Goal: Task Accomplishment & Management: Complete application form

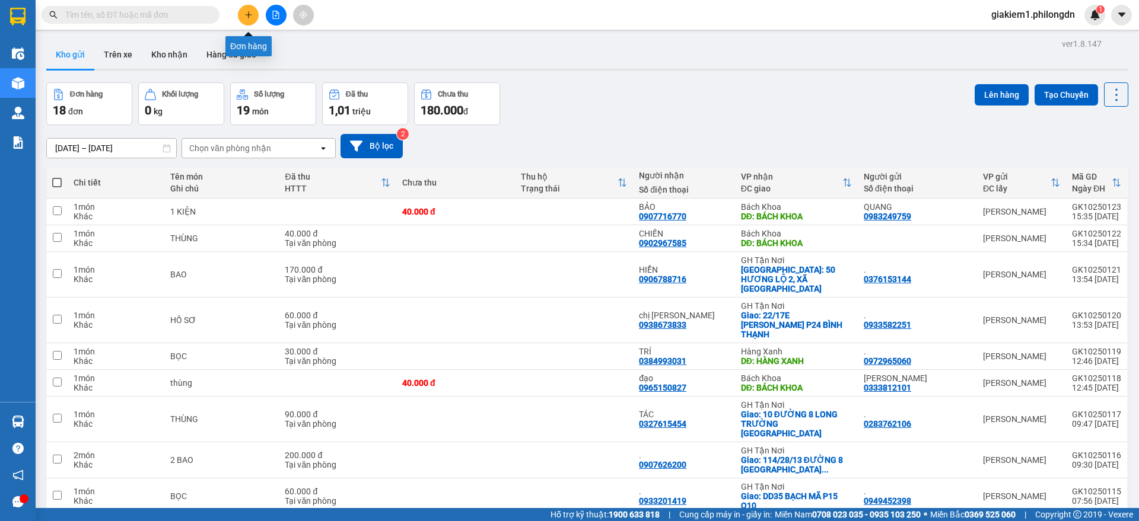
click at [244, 17] on button at bounding box center [248, 15] width 21 height 21
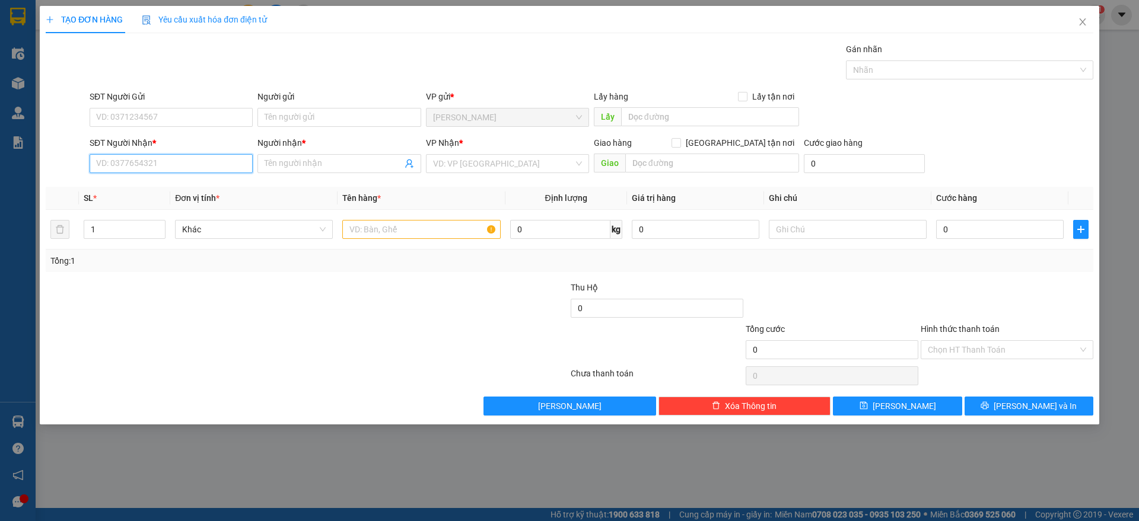
click at [162, 169] on input "SĐT Người Nhận *" at bounding box center [171, 163] width 163 height 19
click at [152, 184] on div "0931175040 - [PERSON_NAME]" at bounding box center [171, 187] width 149 height 13
type input "0931175040"
type input "[PERSON_NAME]"
checkbox input "true"
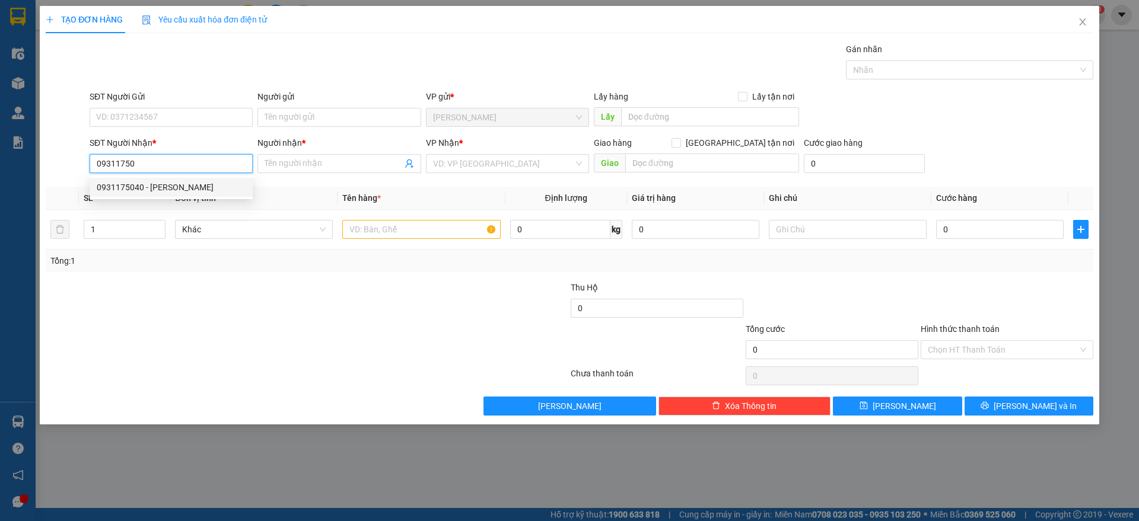
type input "40/17/11 ĐƯỜNG 7, [GEOGRAPHIC_DATA]"
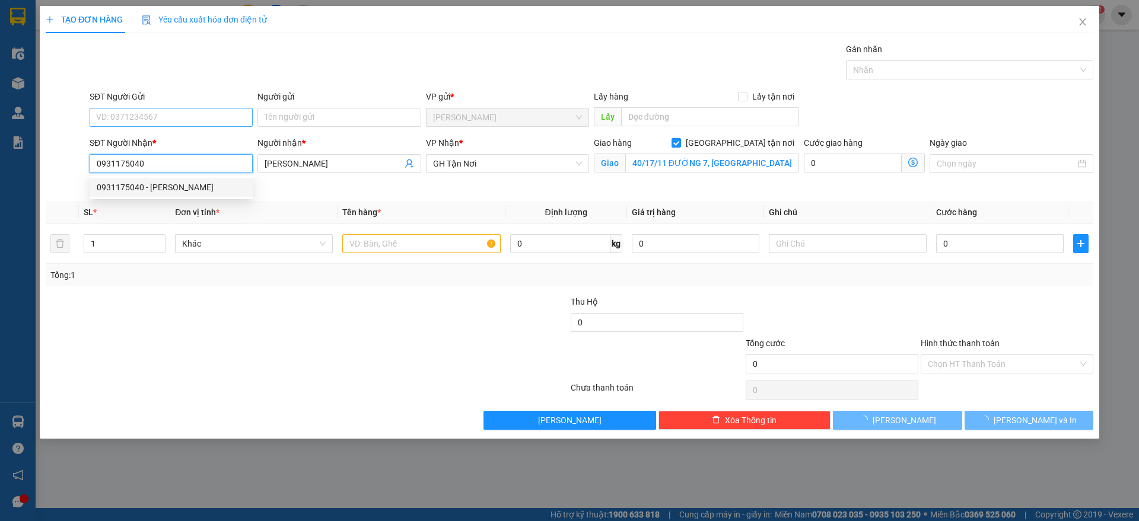
type input "330.000"
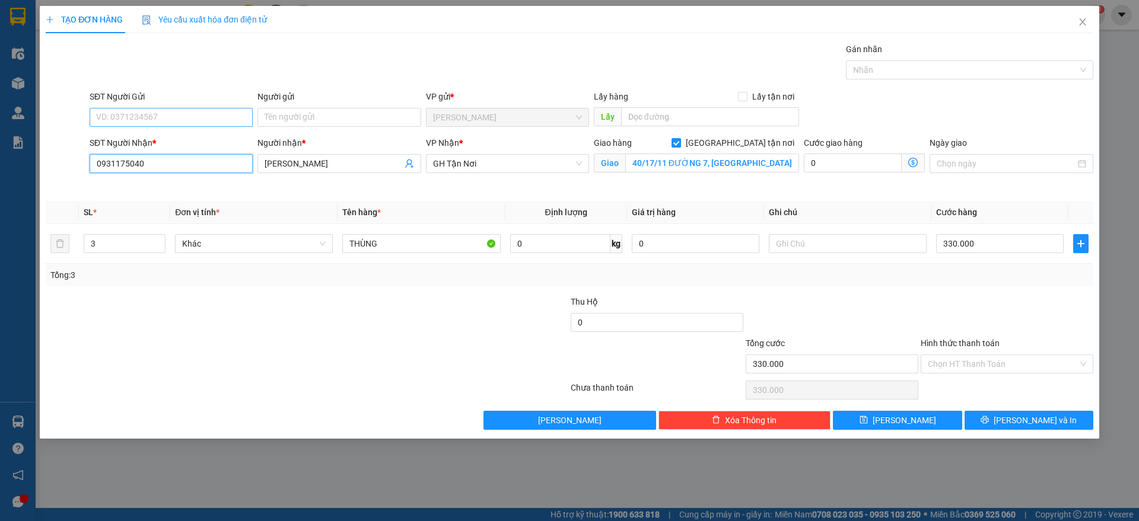
type input "0931175040"
click at [176, 116] on input "SĐT Người Gửi" at bounding box center [171, 117] width 163 height 19
click at [182, 138] on div "0378902799 - DUYÊN" at bounding box center [171, 141] width 149 height 13
type input "0378902799"
type input "DUYÊN"
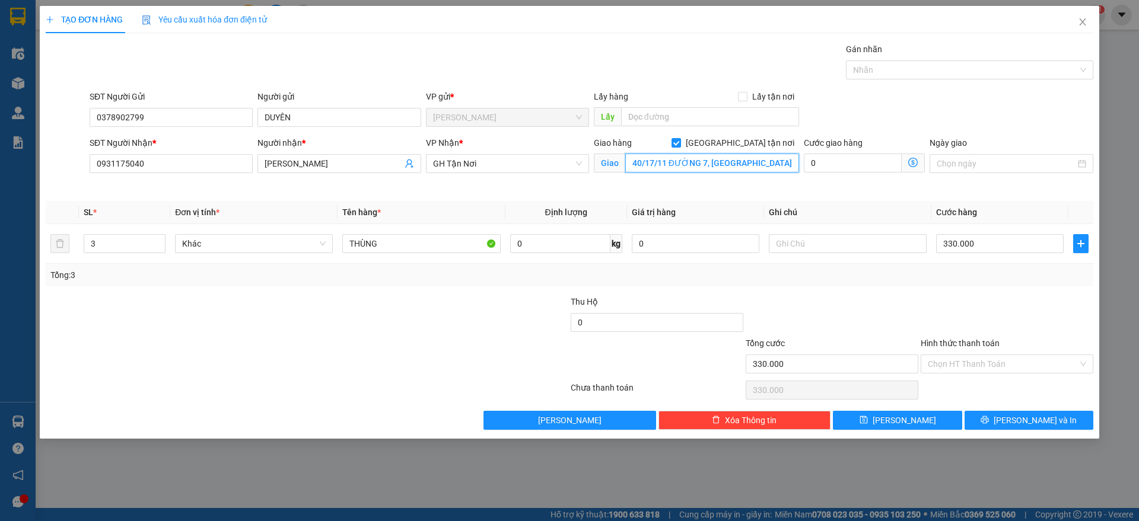
click at [683, 166] on input "40/17/11 ĐƯỜNG 7, [GEOGRAPHIC_DATA]" at bounding box center [712, 163] width 174 height 19
type input "b"
type input "BÁCH KHOA"
click at [680, 141] on input "[GEOGRAPHIC_DATA] tận nơi" at bounding box center [675, 142] width 8 height 8
checkbox input "false"
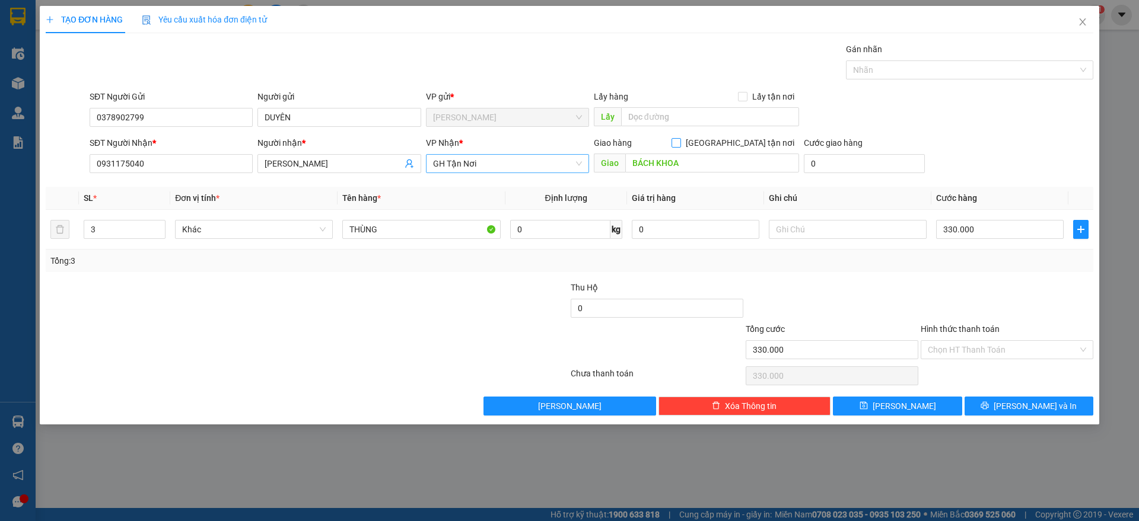
click at [499, 168] on span "GH Tận Nơi" at bounding box center [507, 164] width 149 height 18
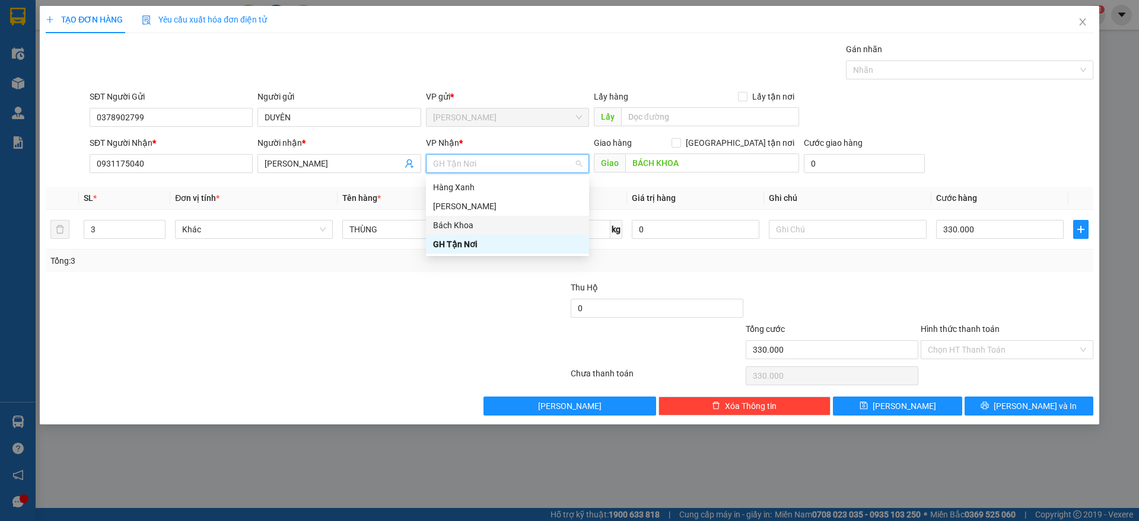
click at [461, 224] on div "Bách Khoa" at bounding box center [507, 225] width 149 height 13
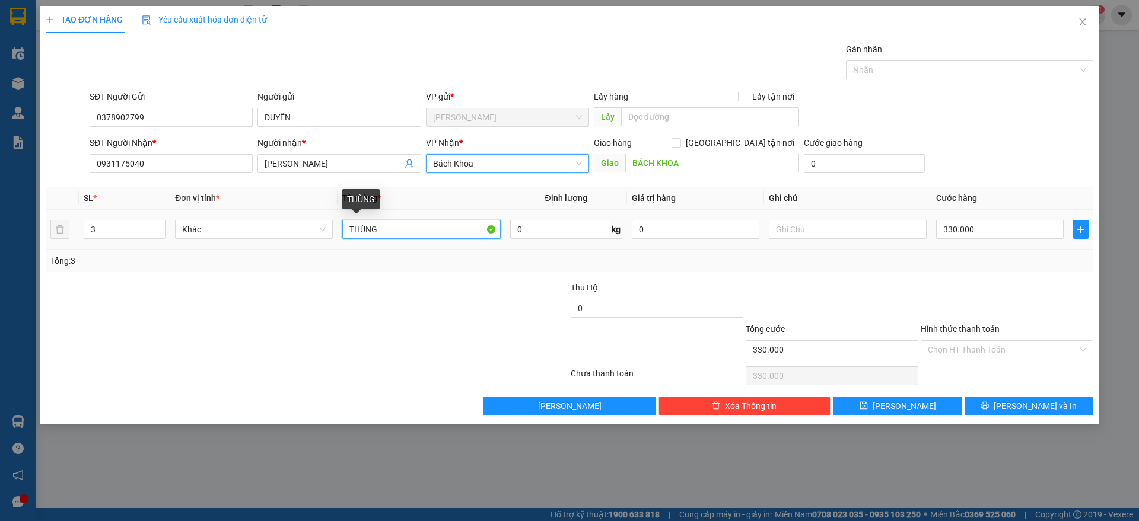
click at [413, 228] on input "THÙNG" at bounding box center [421, 229] width 158 height 19
type input "BỌC"
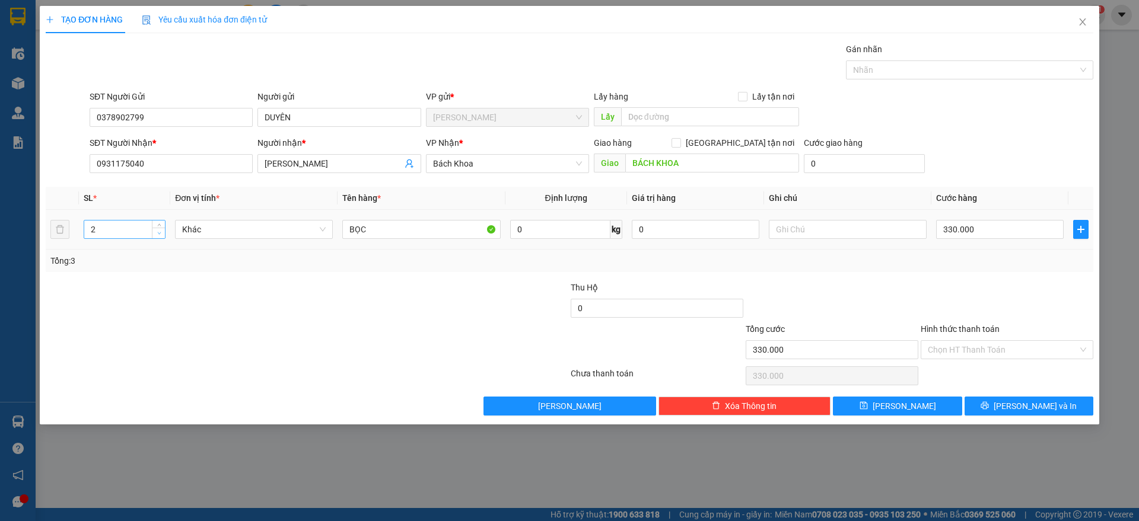
click at [158, 231] on icon "down" at bounding box center [159, 233] width 4 height 4
type input "1"
click at [158, 231] on icon "down" at bounding box center [159, 233] width 4 height 4
click at [413, 227] on input "BỌC" at bounding box center [421, 229] width 158 height 19
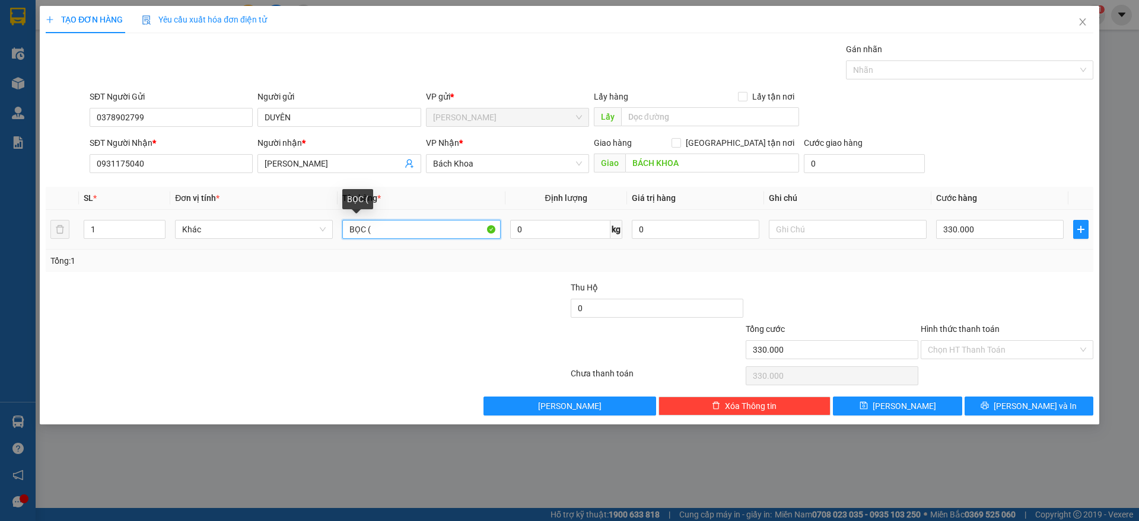
type input "BỌC"
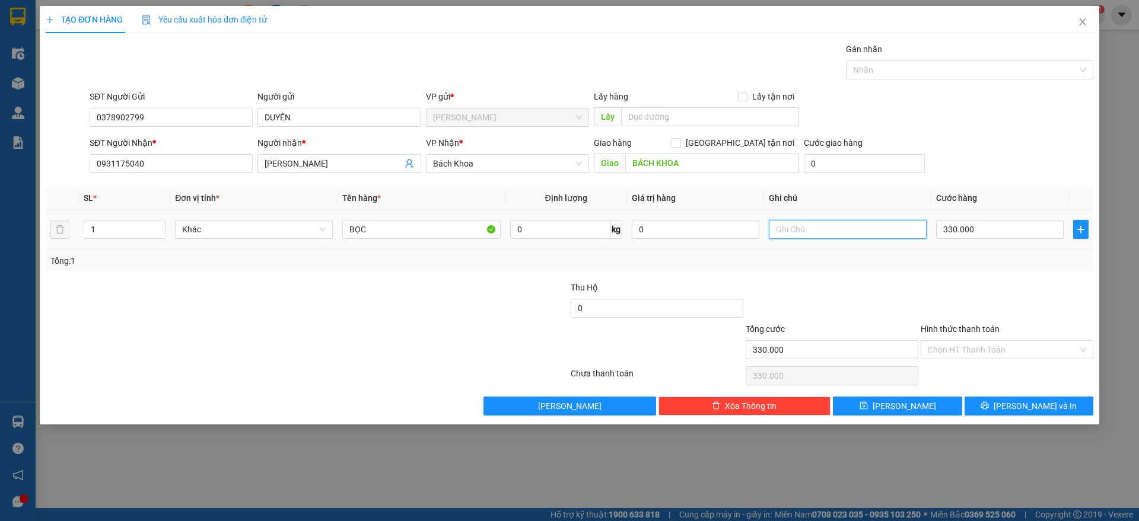
click at [832, 233] on input "text" at bounding box center [848, 229] width 158 height 19
type input "80.000.000"
click at [995, 235] on input "330.000" at bounding box center [1000, 229] width 128 height 19
type input "0"
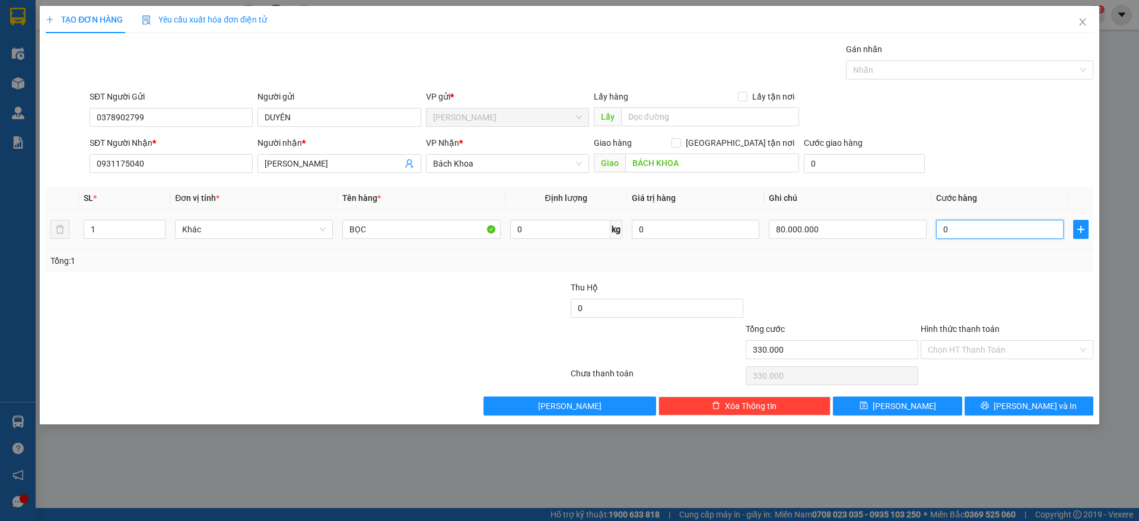
type input "0"
type input "1"
type input "01"
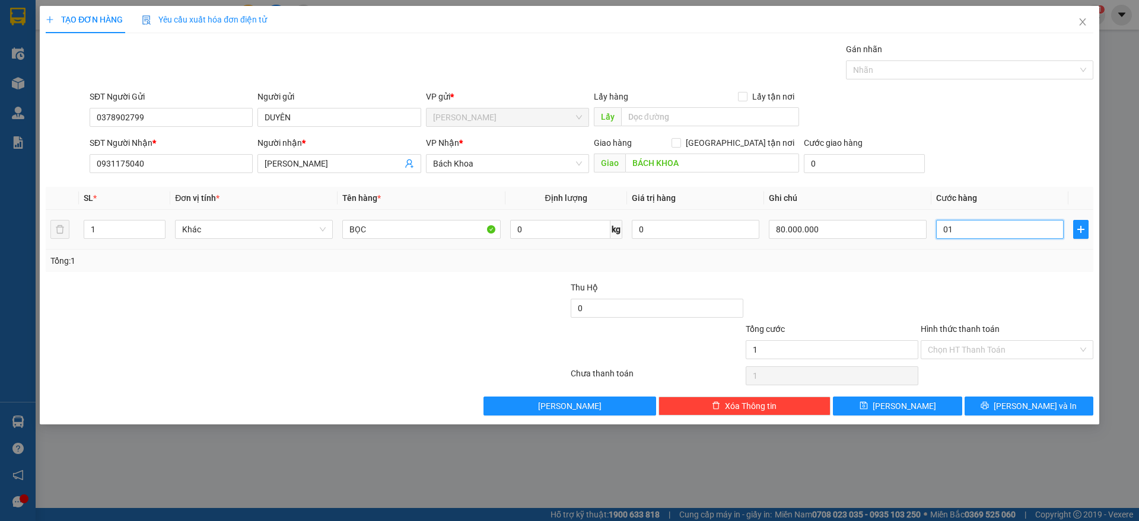
type input "10"
type input "010"
type input "100"
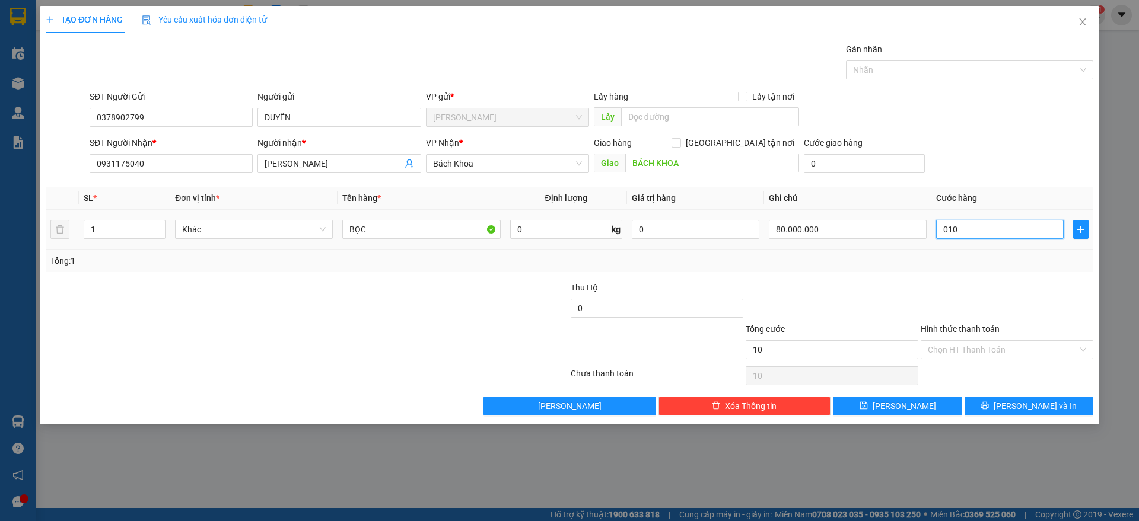
type input "0.100"
type input "1.000"
type input "01.000"
type input "10.000"
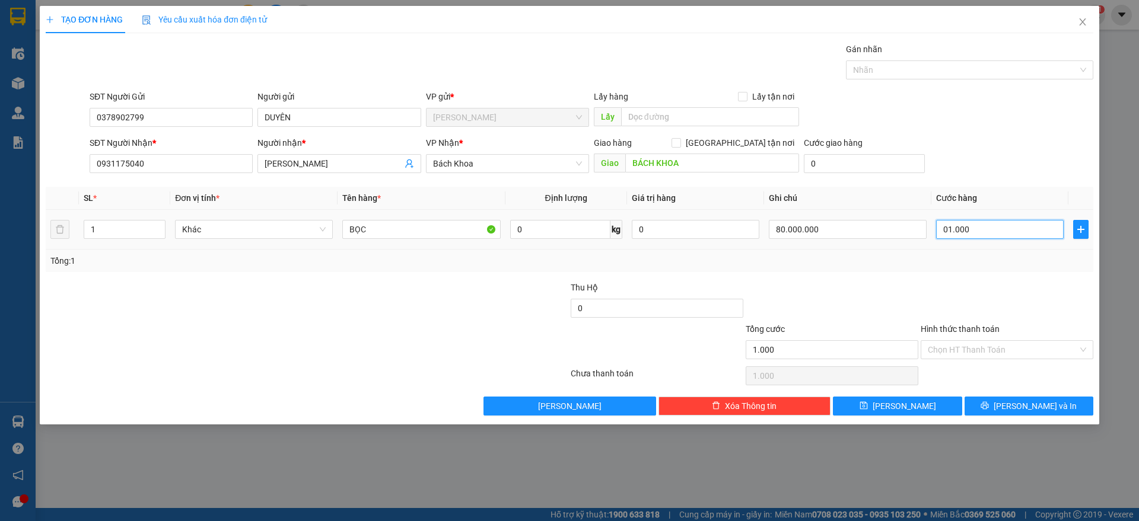
type input "10.000"
type input "010.000"
type input "100.000"
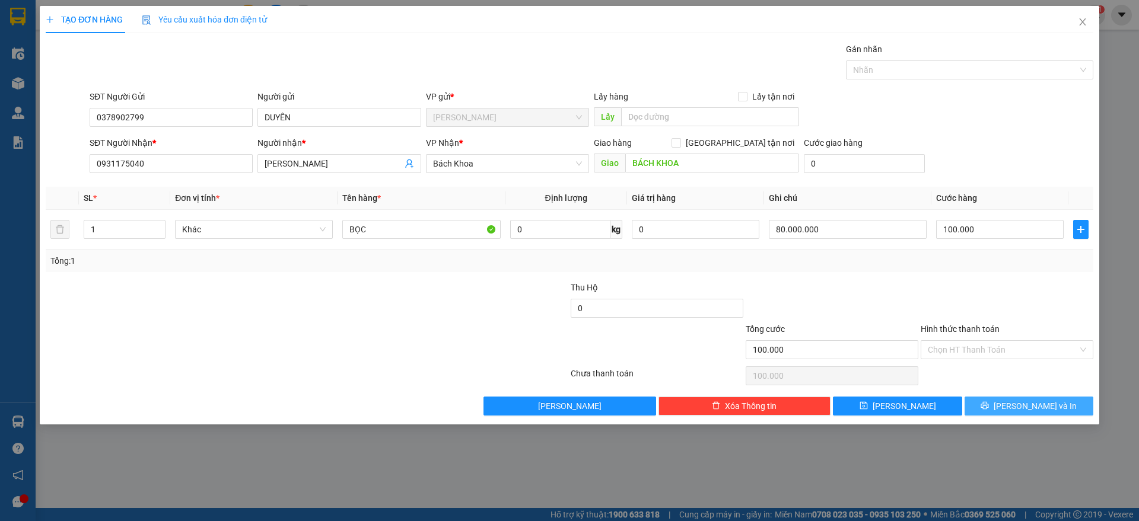
click at [1036, 407] on span "[PERSON_NAME] và In" at bounding box center [1034, 406] width 83 height 13
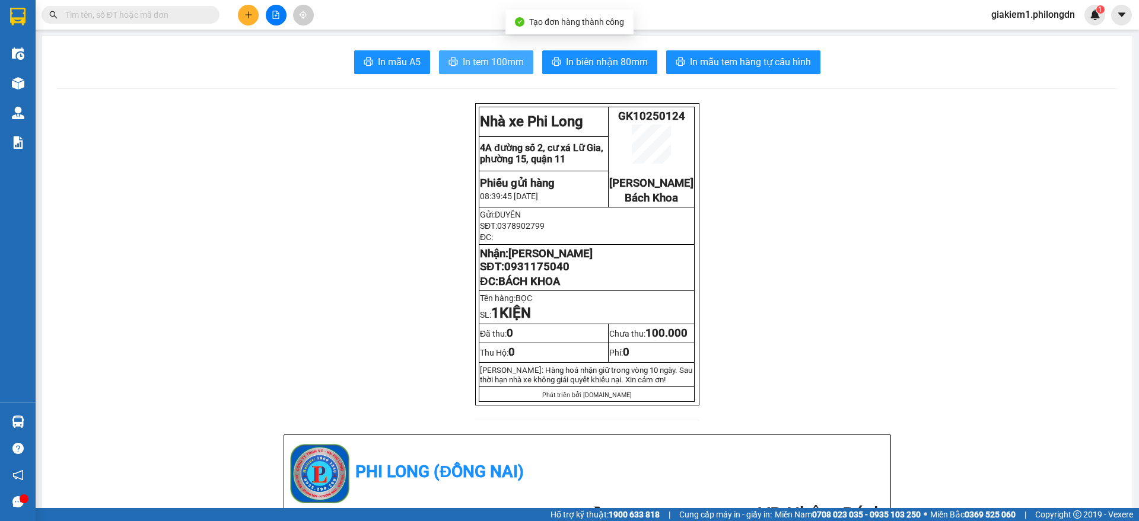
click at [489, 57] on span "In tem 100mm" at bounding box center [493, 62] width 61 height 15
click at [496, 73] on button "In tem 100mm" at bounding box center [486, 62] width 94 height 24
click at [527, 260] on span "[PERSON_NAME]" at bounding box center [550, 253] width 84 height 13
click at [526, 273] on span "0931175040" at bounding box center [536, 266] width 65 height 13
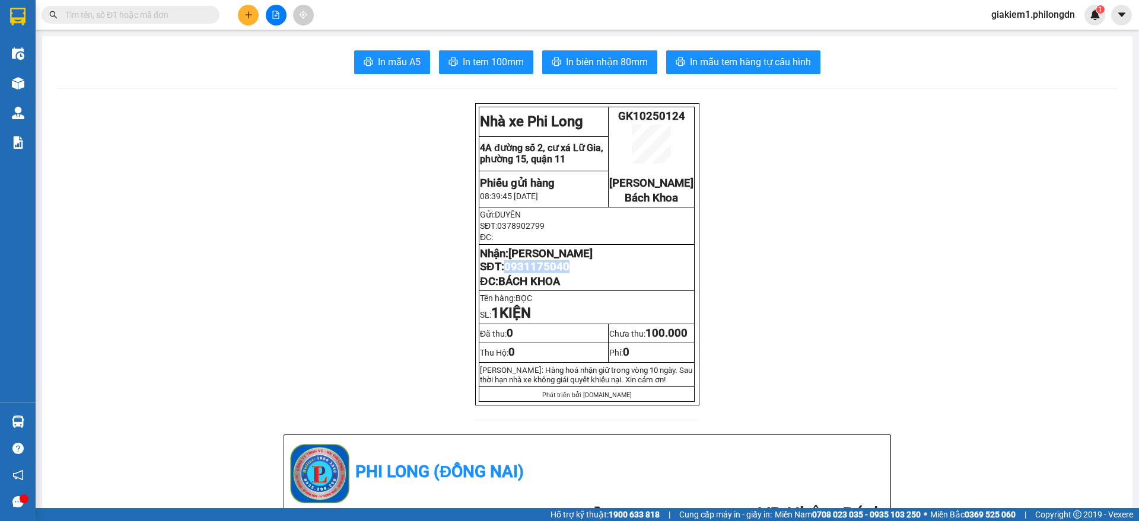
click at [526, 273] on span "0931175040" at bounding box center [536, 266] width 65 height 13
copy span "0931175040"
click at [249, 9] on button at bounding box center [248, 15] width 21 height 21
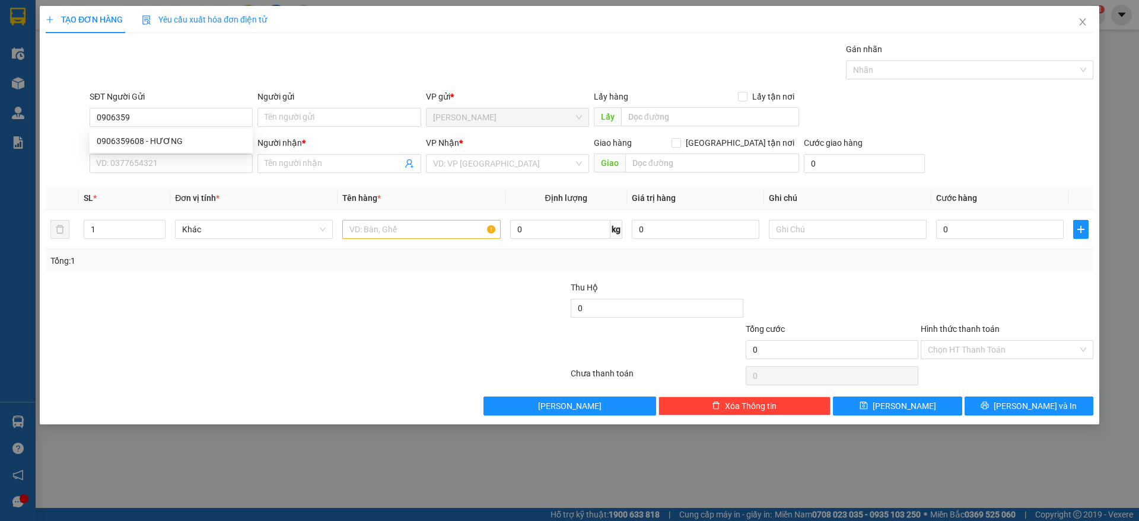
click at [174, 151] on div "0906359608 0906359608 - HƯƠNG" at bounding box center [171, 141] width 163 height 24
click at [141, 113] on input "0906359" at bounding box center [171, 117] width 163 height 19
click at [160, 140] on div "0906359608 - HƯƠNG" at bounding box center [171, 141] width 149 height 13
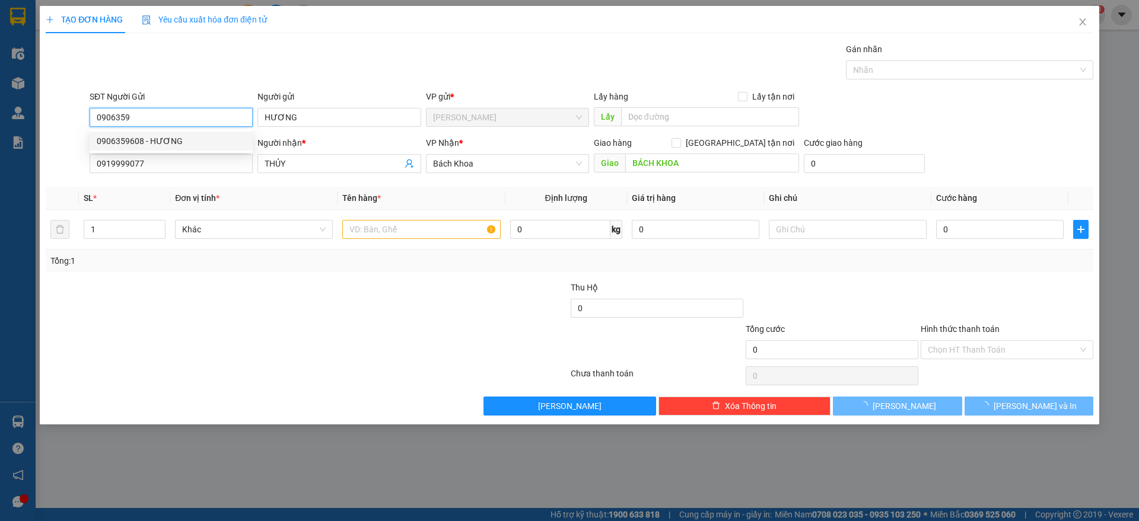
type input "0906359608"
type input "HƯƠNG"
type input "0919999077"
type input "THỦY"
type input "BÁCH KHOA"
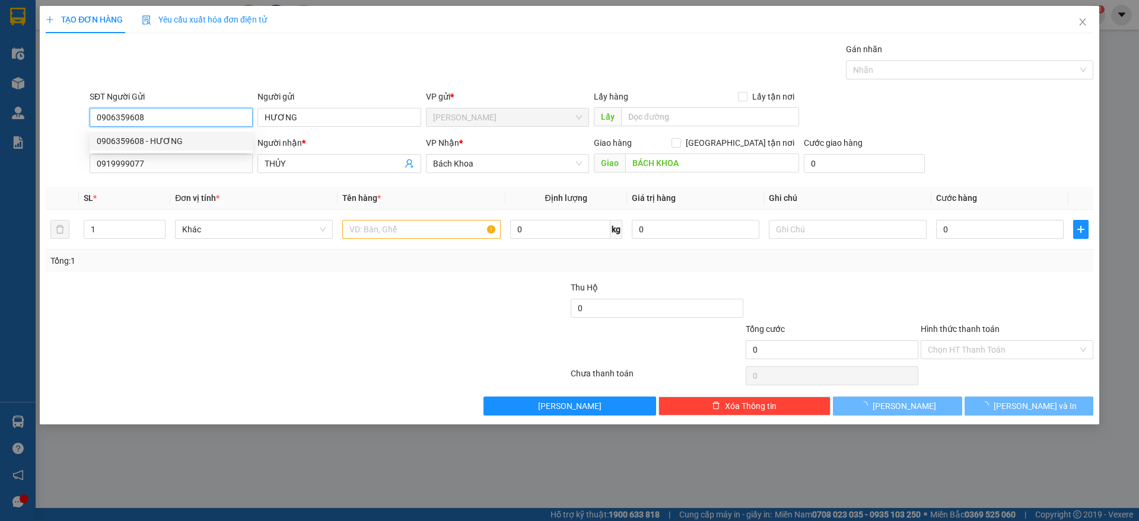
type input "40.000"
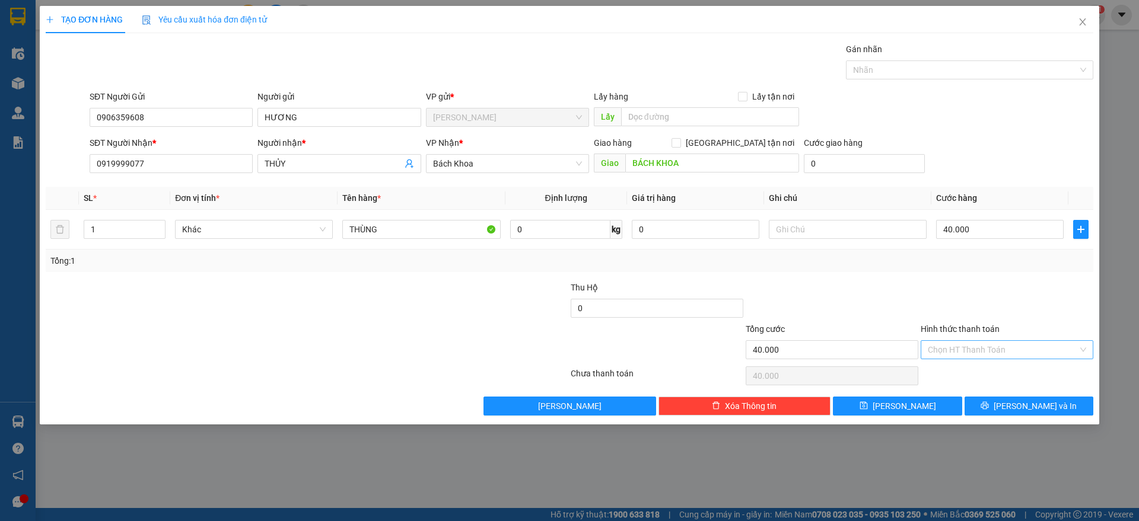
click at [1018, 351] on input "Hình thức thanh toán" at bounding box center [1003, 350] width 150 height 18
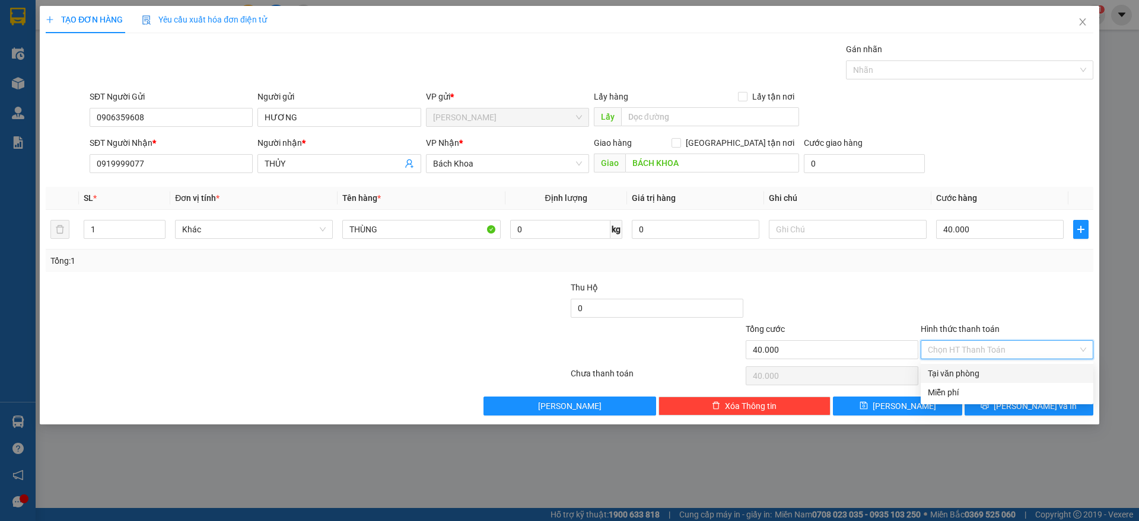
click at [1005, 374] on div "Tại văn phòng" at bounding box center [1007, 373] width 158 height 13
type input "0"
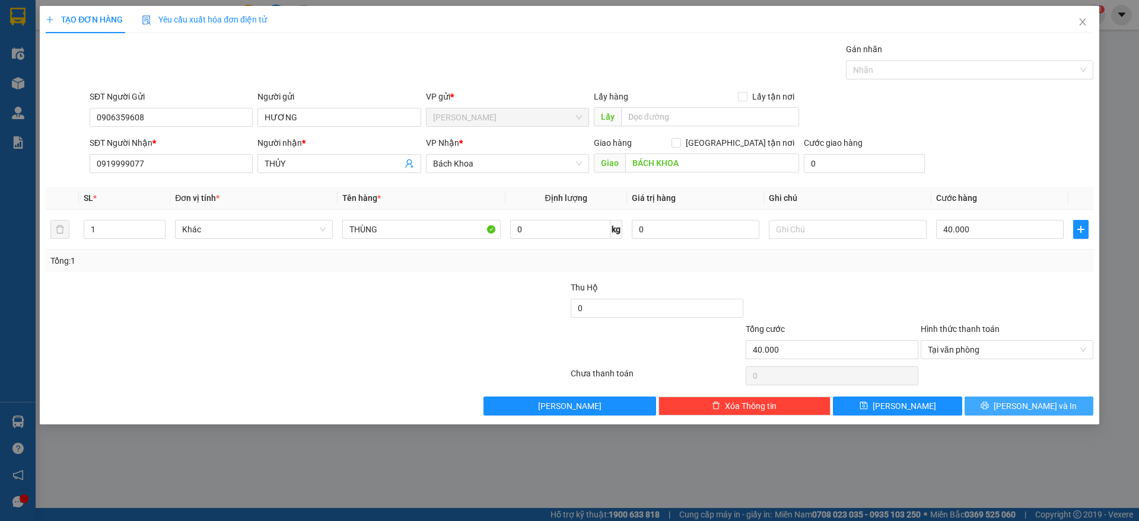
click at [1010, 398] on button "[PERSON_NAME] và In" at bounding box center [1028, 406] width 129 height 19
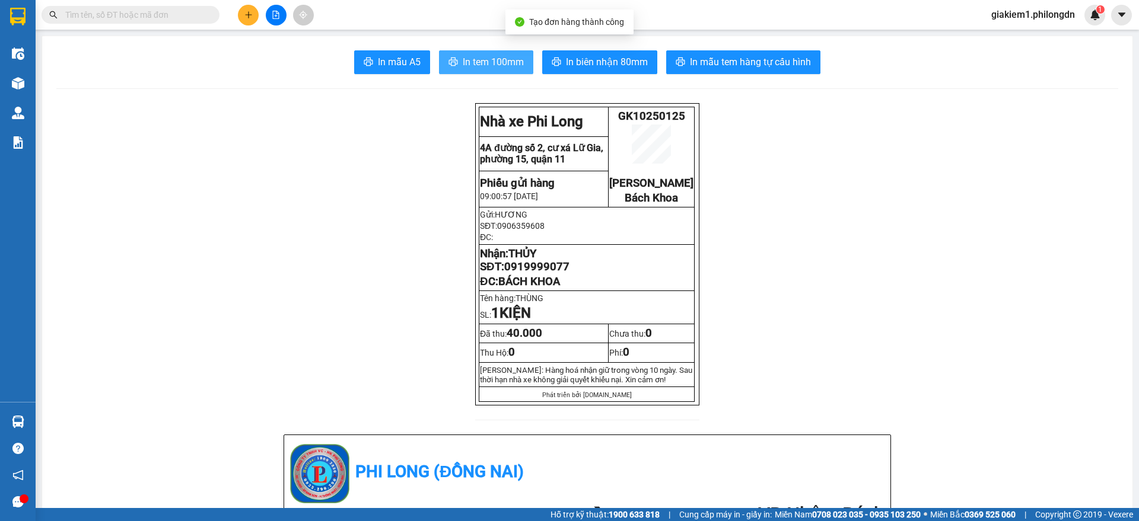
click at [511, 66] on span "In tem 100mm" at bounding box center [493, 62] width 61 height 15
click at [556, 273] on span "0919999077" at bounding box center [536, 266] width 65 height 13
copy span "0919999077"
click at [252, 9] on button at bounding box center [248, 15] width 21 height 21
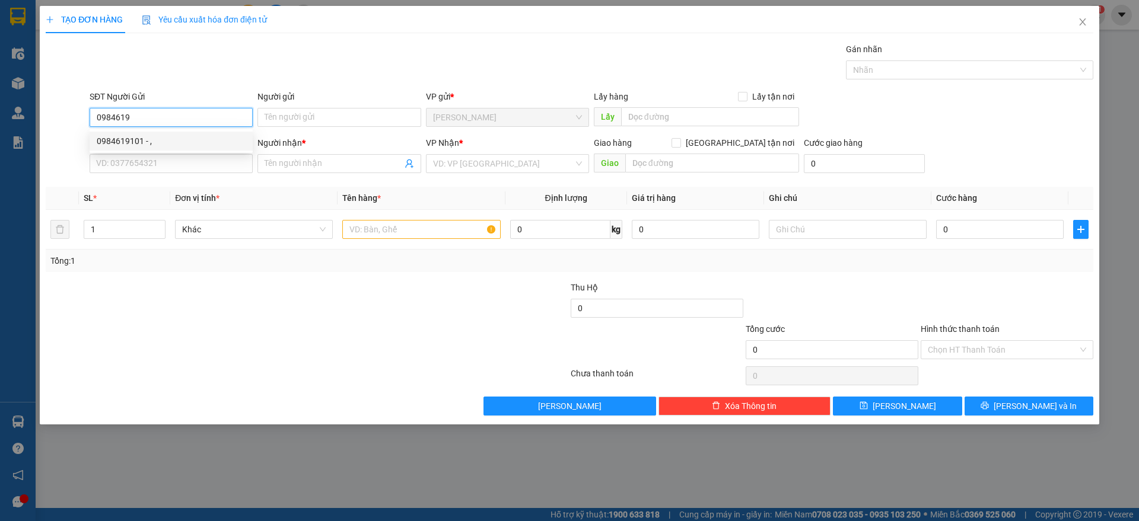
click at [228, 137] on div "0984619101 - ," at bounding box center [171, 141] width 149 height 13
type input "0984619101"
type input ","
type input "0906368668"
type input "."
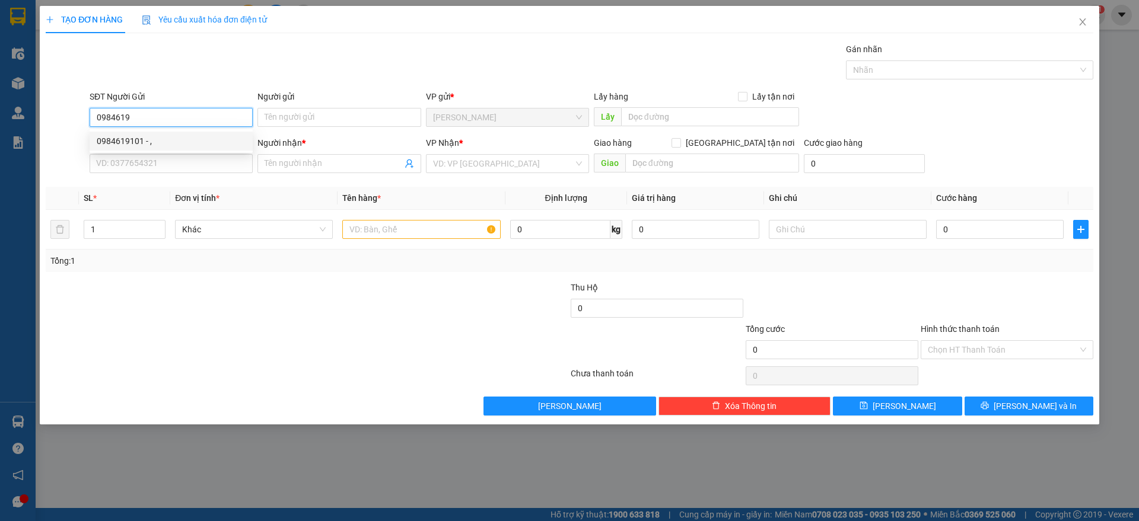
checkbox input "true"
type input "125 [PERSON_NAME], BÌNH CHIỂU THỦ [GEOGRAPHIC_DATA]"
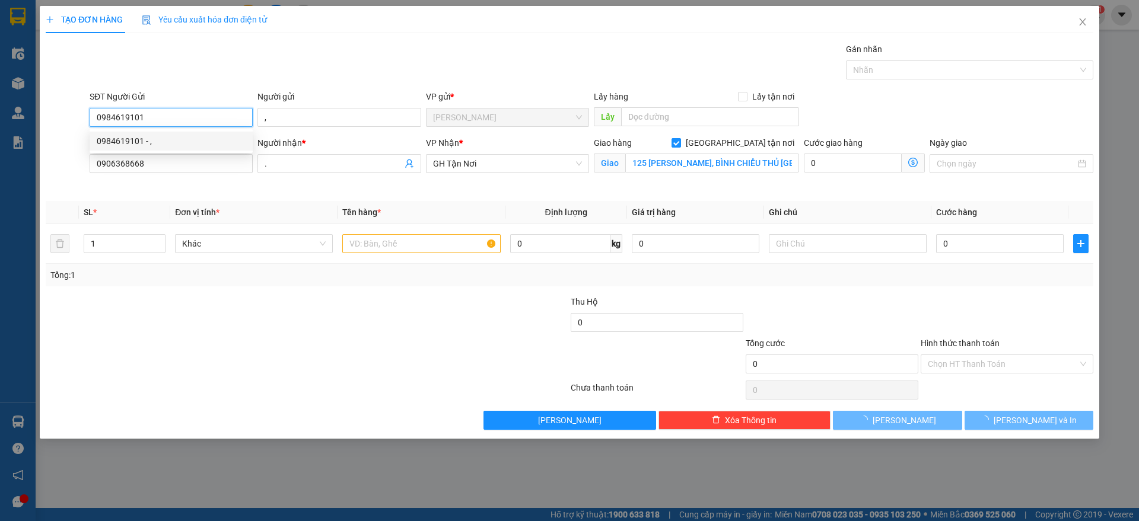
type input "110.000"
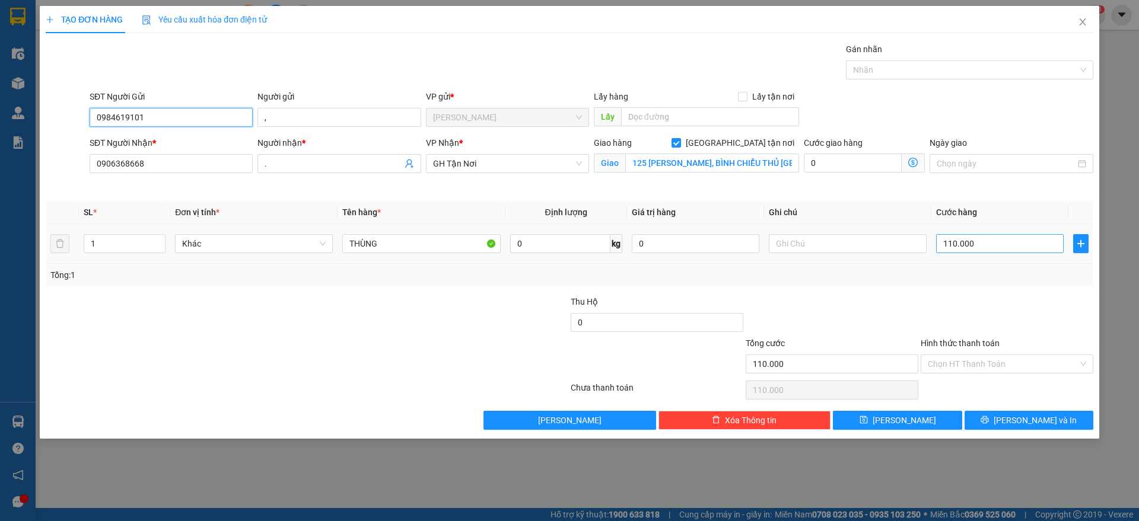
type input "0984619101"
click at [996, 243] on input "110.000" at bounding box center [1000, 243] width 128 height 19
type input "1"
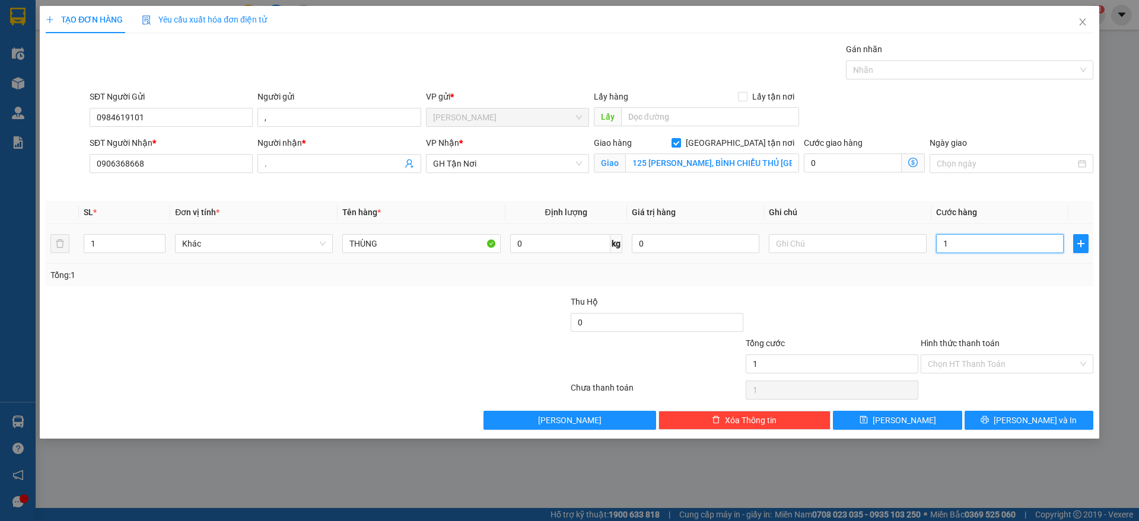
type input "10"
type input "100"
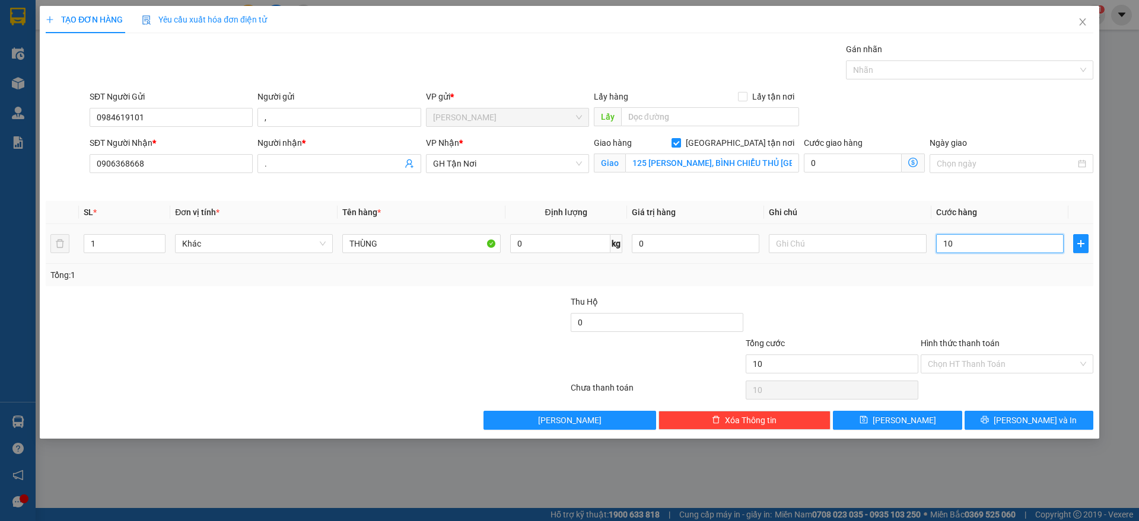
type input "100"
type input "1.000"
type input "10.000"
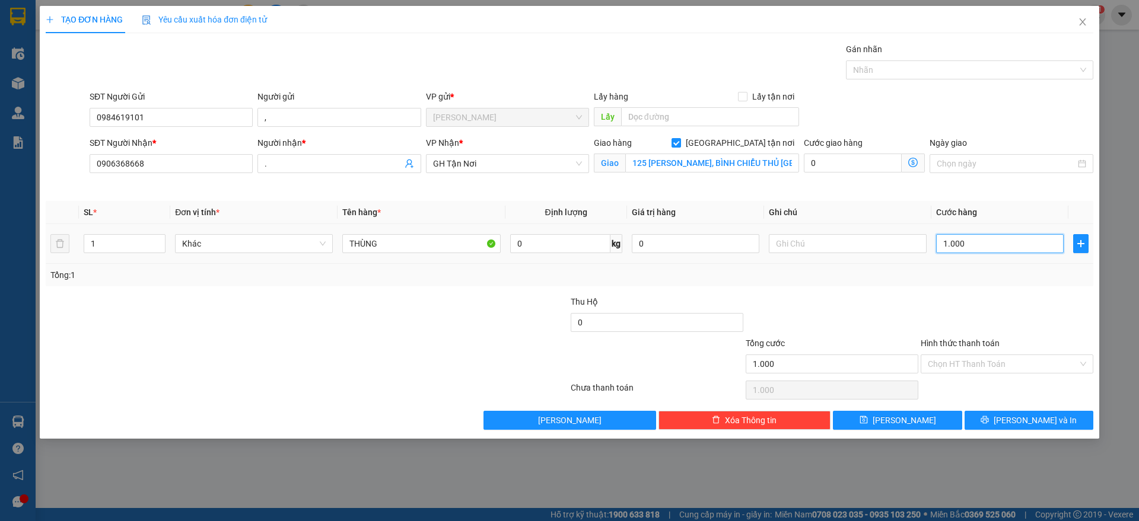
type input "10.000"
type input "100.000"
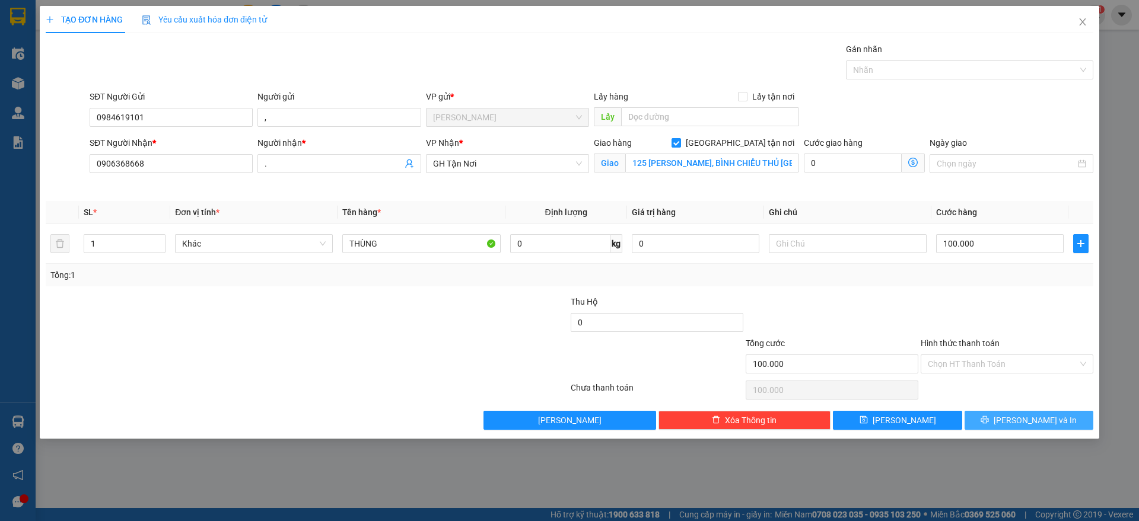
click at [981, 422] on button "[PERSON_NAME] và In" at bounding box center [1028, 420] width 129 height 19
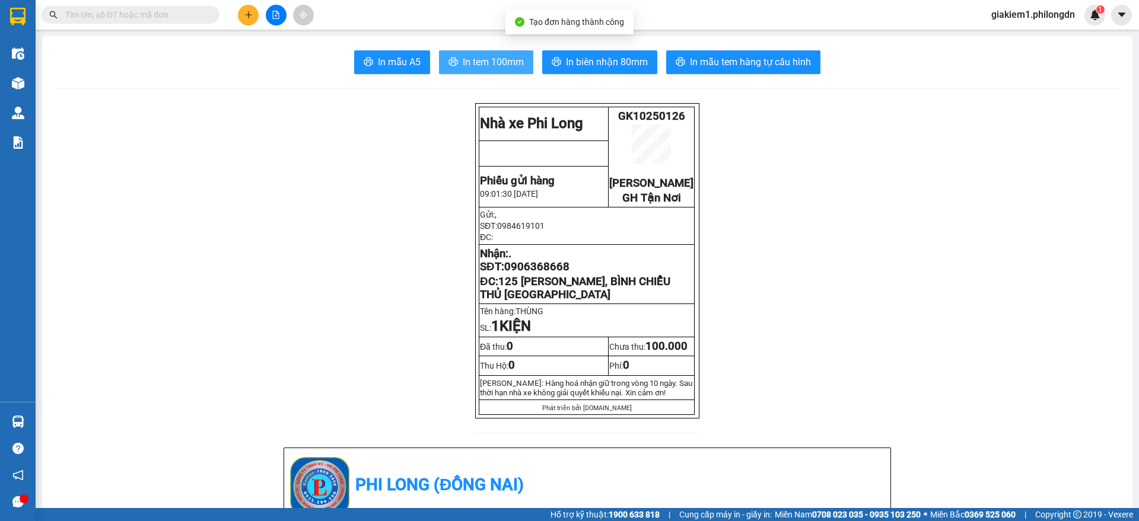
click at [490, 56] on span "In tem 100mm" at bounding box center [493, 62] width 61 height 15
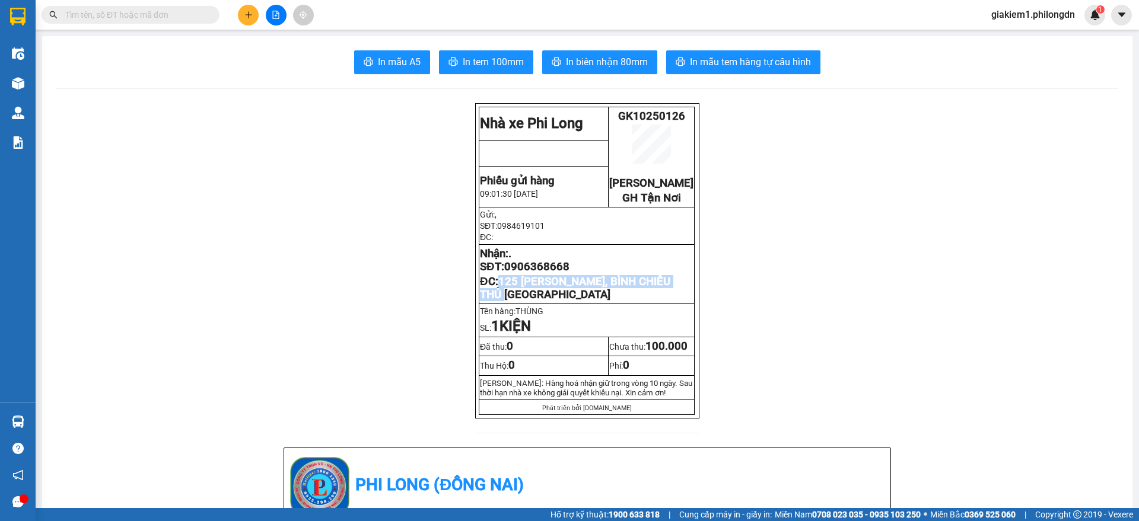
drag, startPoint x: 551, startPoint y: 310, endPoint x: 498, endPoint y: 298, distance: 54.6
click at [498, 298] on p "ĐC: 125 [PERSON_NAME], BÌNH CHIỂU THỦ [GEOGRAPHIC_DATA]" at bounding box center [587, 288] width 214 height 26
copy span "125 [PERSON_NAME], BÌNH CHIỂU THỦ [GEOGRAPHIC_DATA]"
click at [537, 273] on span "0906368668" at bounding box center [536, 266] width 65 height 13
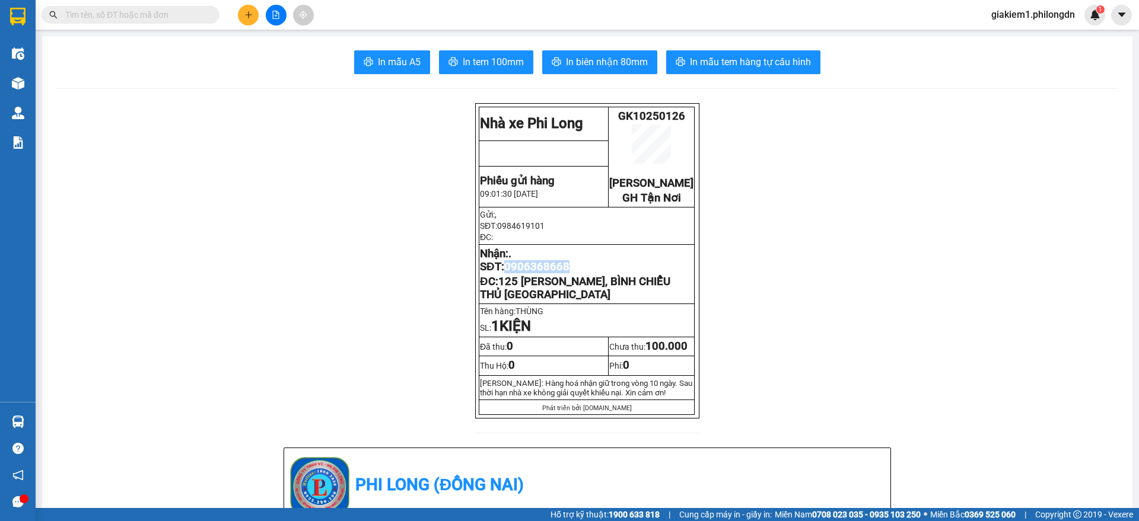
copy span "0906368668"
click at [246, 15] on icon "plus" at bounding box center [248, 15] width 8 height 8
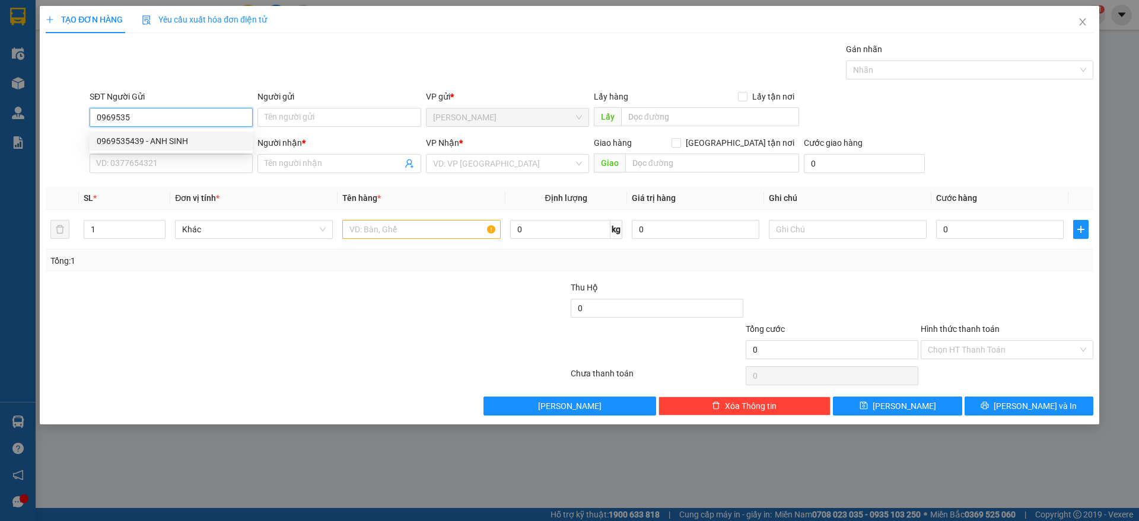
click at [157, 139] on div "0969535439 - ANH SINH" at bounding box center [171, 141] width 149 height 13
type input "0969535439"
type input "ANH SINH"
type input "0937466800"
type input "."
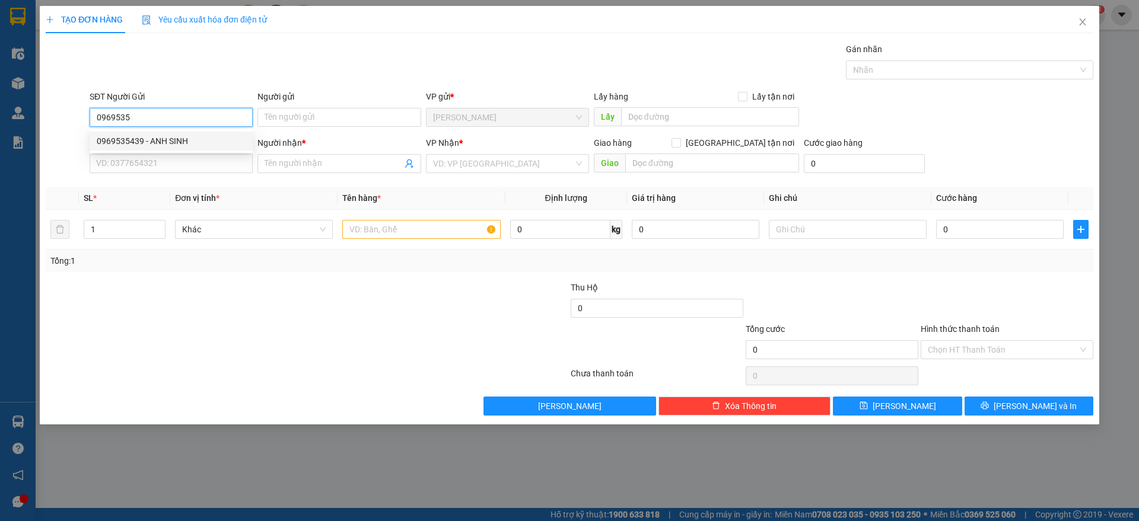
checkbox input "true"
type input "GX BÌNH AN, [PERSON_NAME] Q8"
type input "120.000"
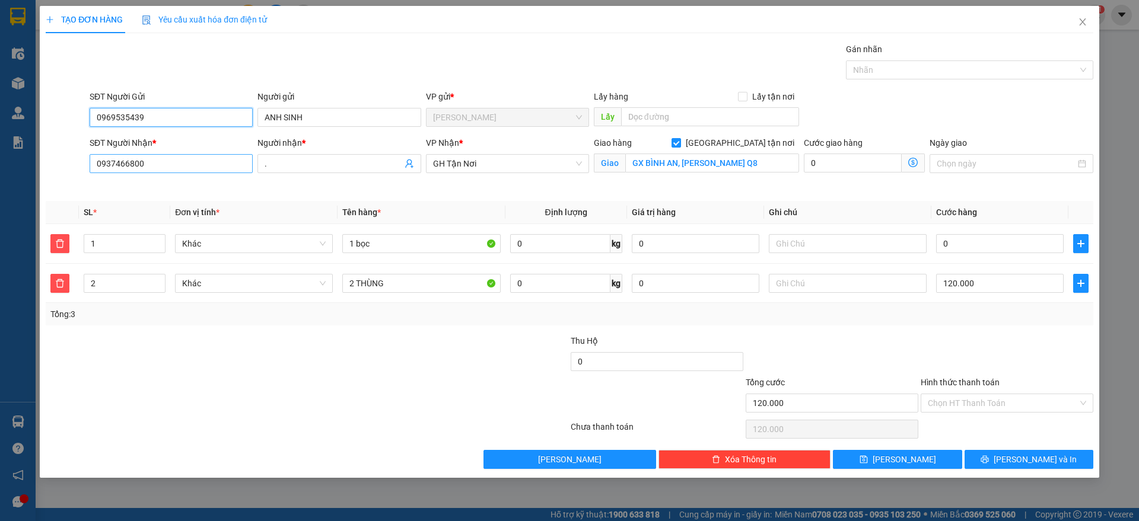
type input "0969535439"
click at [186, 161] on input "0937466800" at bounding box center [171, 163] width 163 height 19
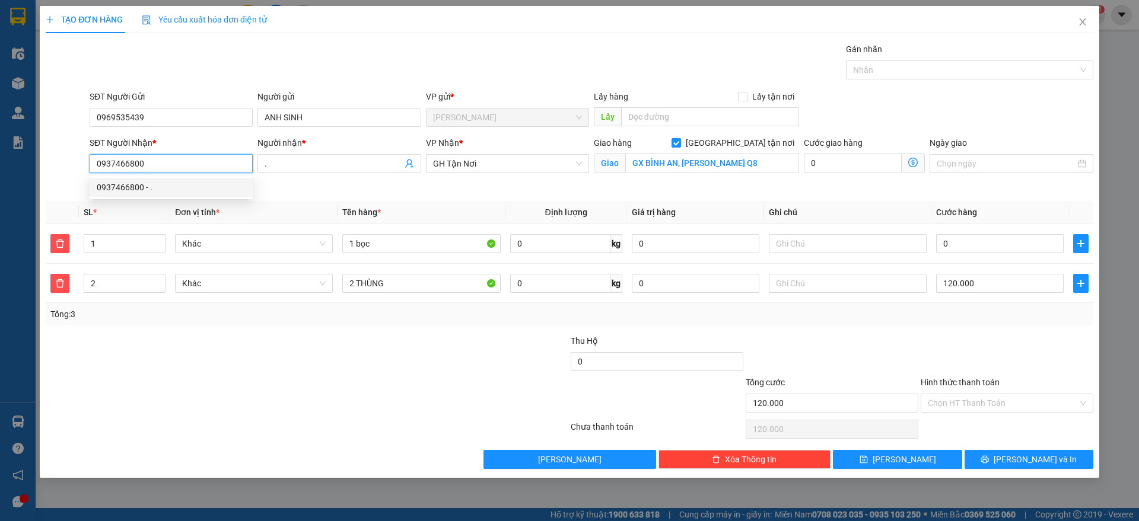
click at [186, 161] on input "0937466800" at bounding box center [171, 163] width 163 height 19
click at [189, 189] on div "0909538012 - ." at bounding box center [171, 187] width 149 height 13
type input "0909538012"
type input "41 ĐƯỜNG C27, P12 [GEOGRAPHIC_DATA]"
type input "100.000"
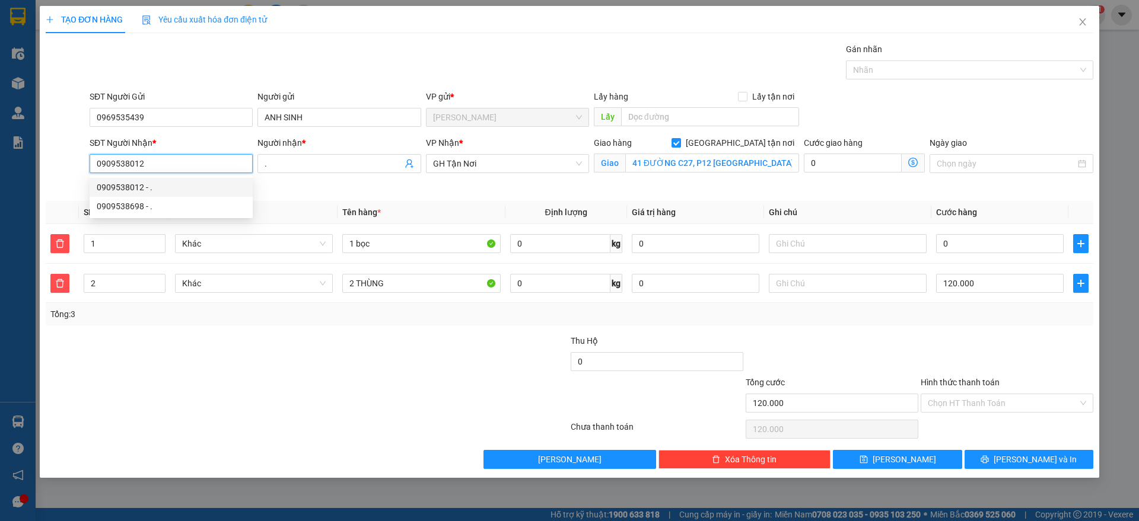
type input "100.000"
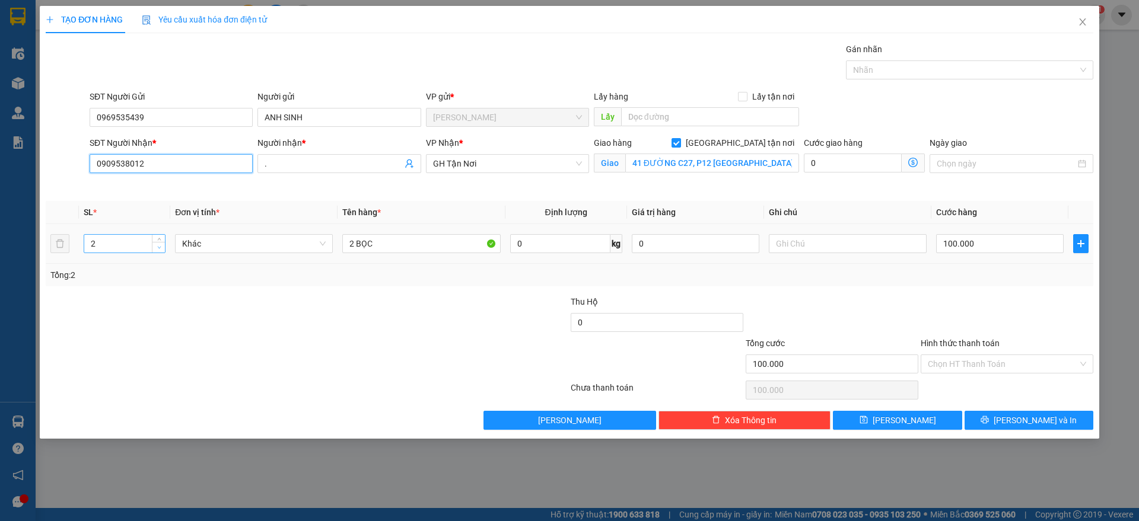
type input "0909538012"
type input "1"
click at [157, 248] on icon "down" at bounding box center [159, 248] width 4 height 4
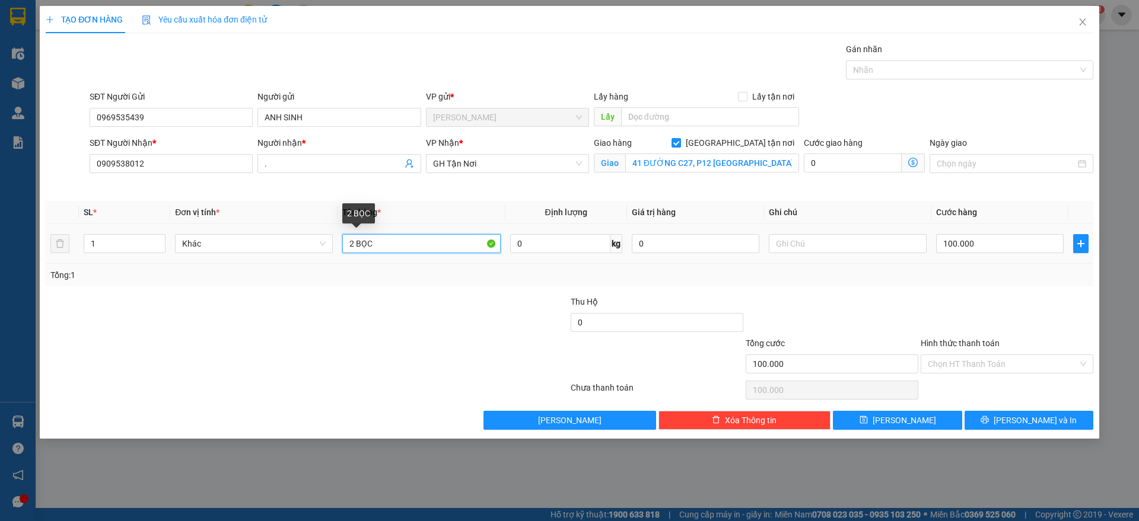
click at [386, 247] on input "2 BỌC" at bounding box center [421, 243] width 158 height 19
type input "THÙNG"
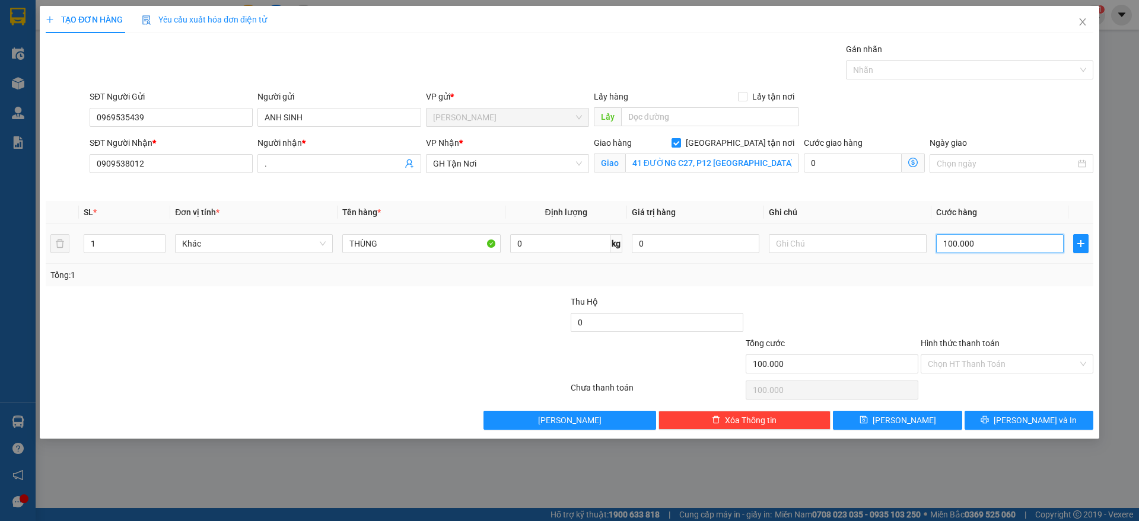
click at [1042, 246] on input "100.000" at bounding box center [1000, 243] width 128 height 19
type input "8"
type input "80"
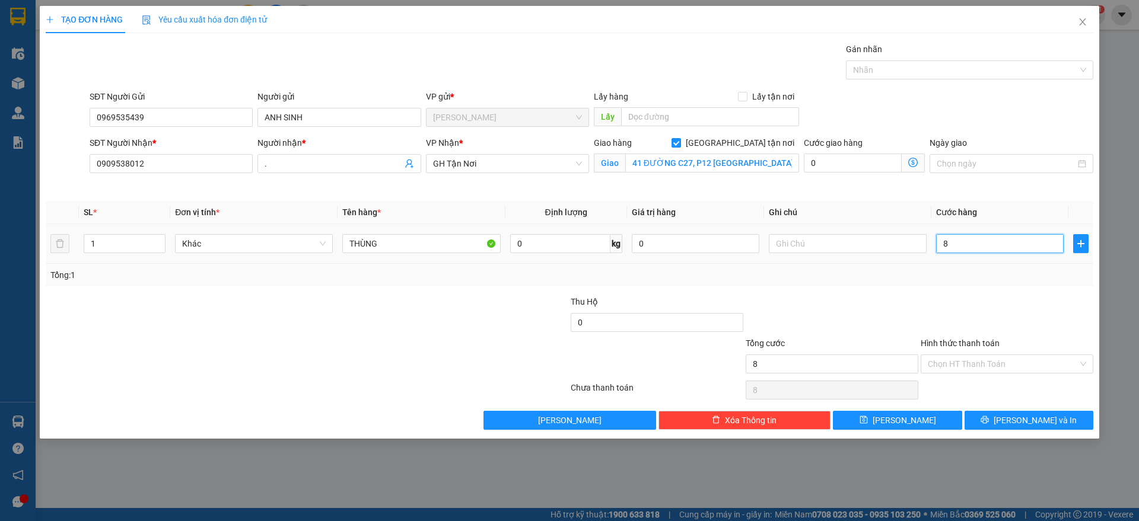
type input "80"
type input "800"
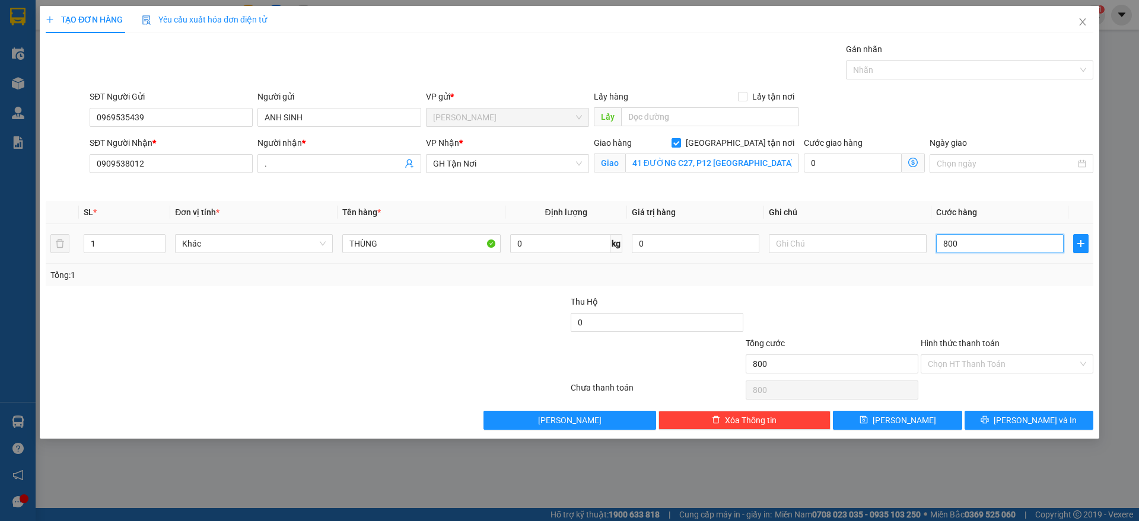
type input "8.000"
type input "80.000"
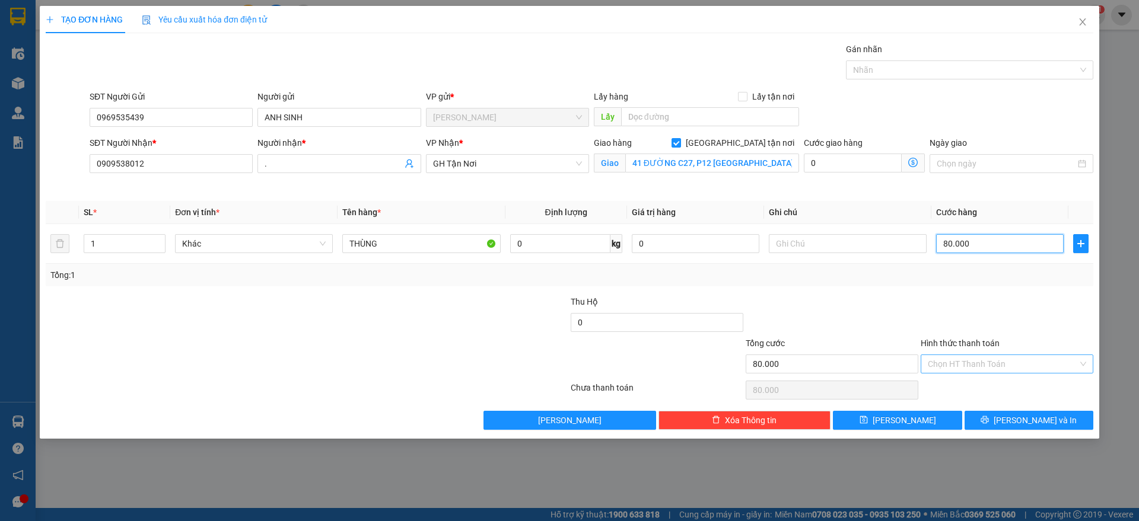
type input "80.000"
click at [1003, 367] on input "Hình thức thanh toán" at bounding box center [1003, 364] width 150 height 18
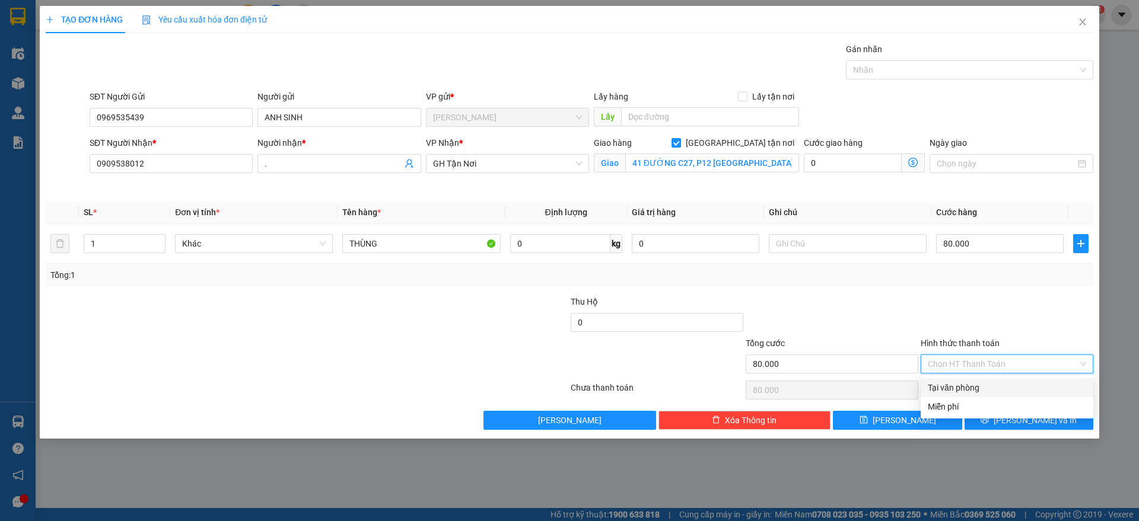
click at [1002, 390] on div "Tại văn phòng" at bounding box center [1007, 387] width 158 height 13
type input "0"
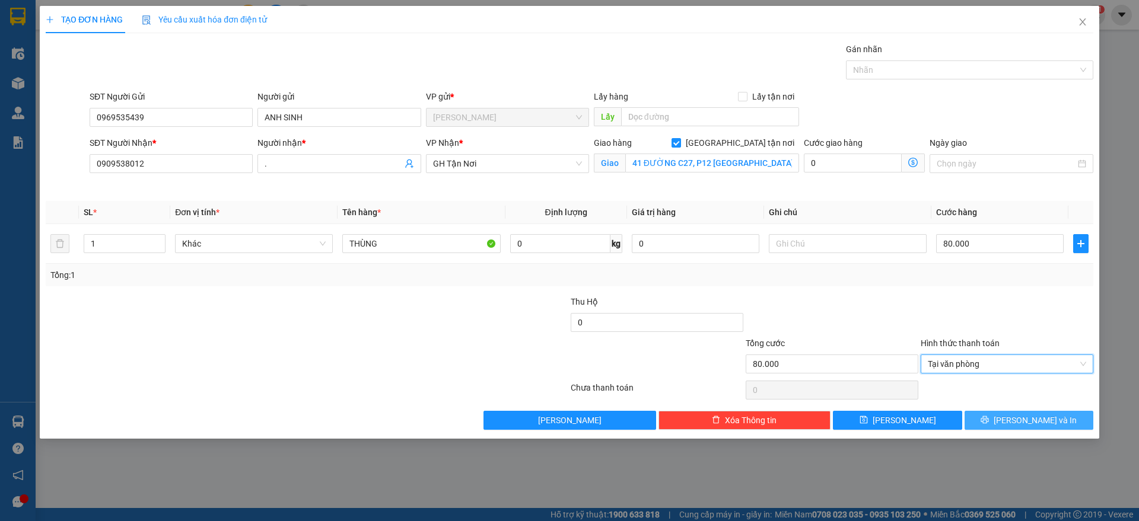
click at [1012, 424] on div "Transit Pickup Surcharge Ids Transit Deliver Surcharge Ids Transit Deliver Surc…" at bounding box center [569, 236] width 1047 height 387
click at [1028, 421] on span "[PERSON_NAME] và In" at bounding box center [1034, 420] width 83 height 13
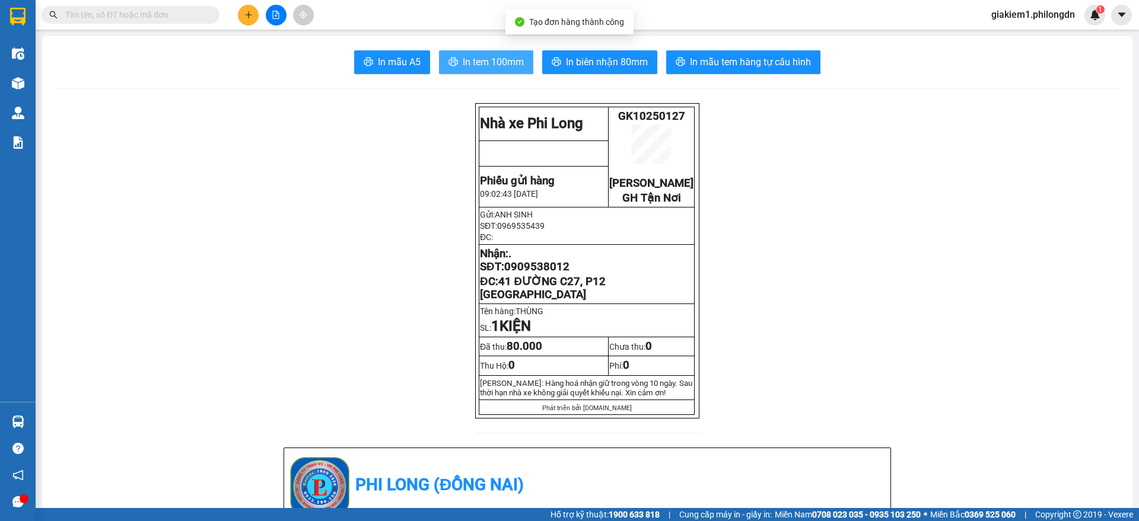
click at [491, 61] on span "In tem 100mm" at bounding box center [493, 62] width 61 height 15
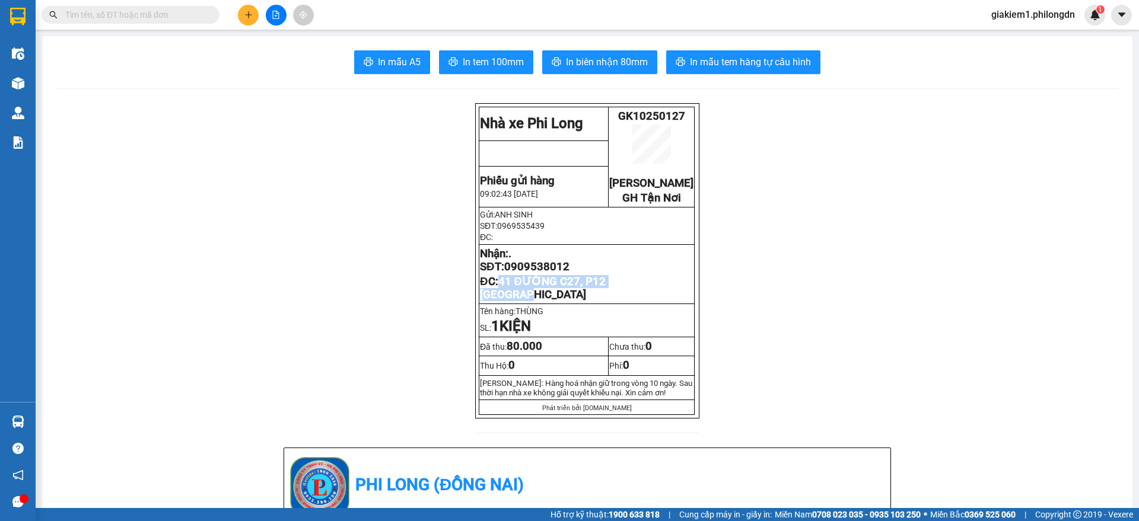
drag, startPoint x: 610, startPoint y: 302, endPoint x: 496, endPoint y: 303, distance: 113.3
click at [496, 301] on p "ĐC: 41 ĐƯỜNG C27, P12 [GEOGRAPHIC_DATA]" at bounding box center [587, 288] width 214 height 26
copy span "41 ĐƯỜNG C27, P12 [GEOGRAPHIC_DATA]"
click at [536, 273] on span "0909538012" at bounding box center [536, 266] width 65 height 13
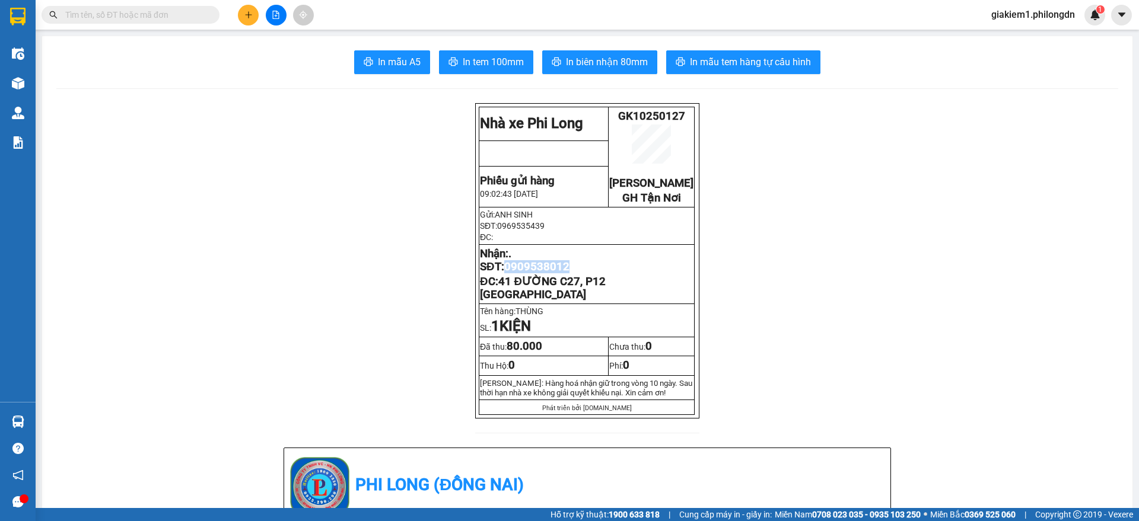
copy span "0909538012"
click at [244, 15] on icon "plus" at bounding box center [248, 15] width 8 height 8
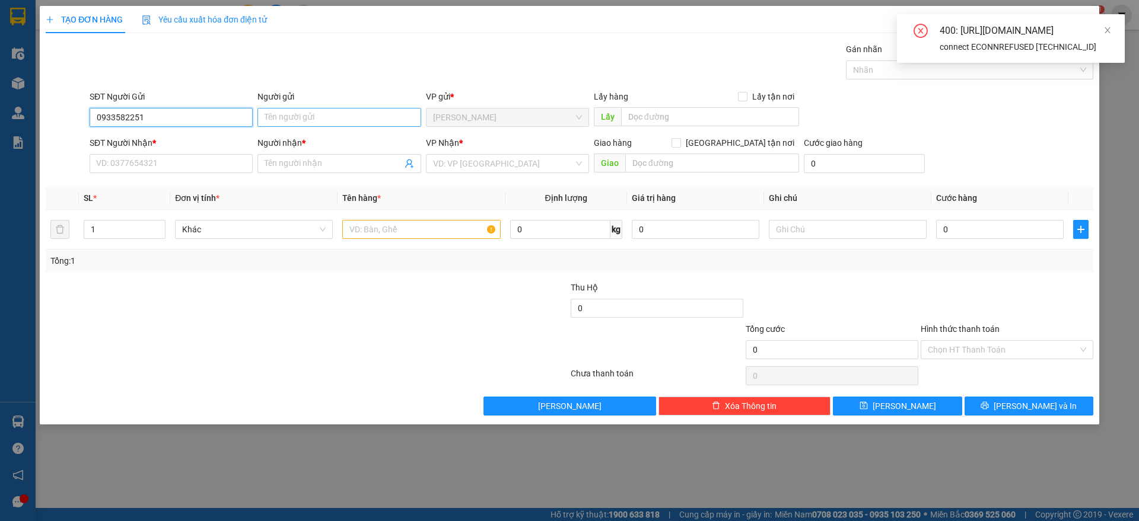
type input "0933582251"
click at [312, 116] on input "Người gửi" at bounding box center [338, 117] width 163 height 19
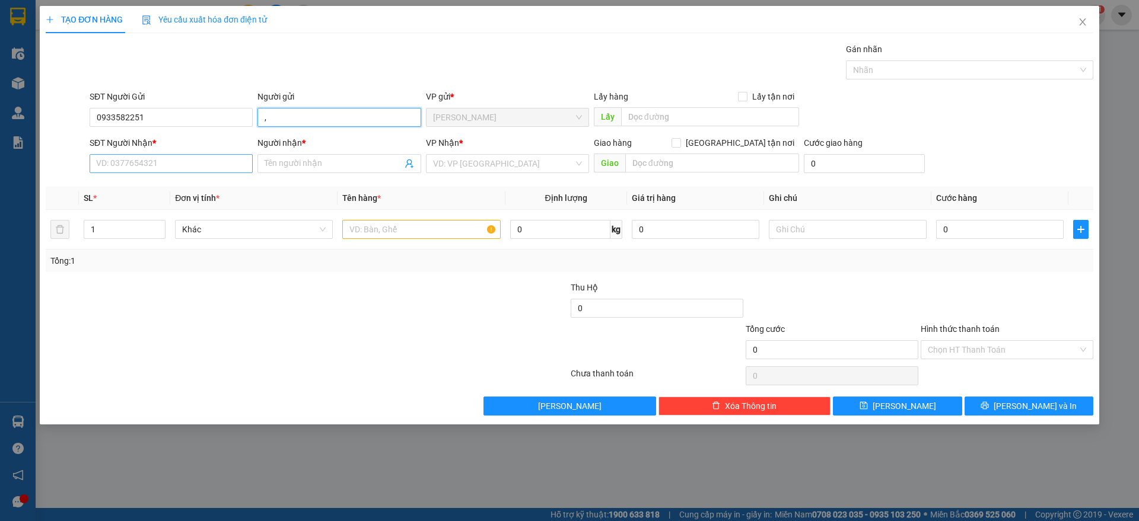
type input ","
click at [154, 158] on input "SĐT Người Nhận *" at bounding box center [171, 163] width 163 height 19
type input "0977036476"
click at [198, 181] on div "0977036476 - ." at bounding box center [171, 187] width 149 height 13
type input "."
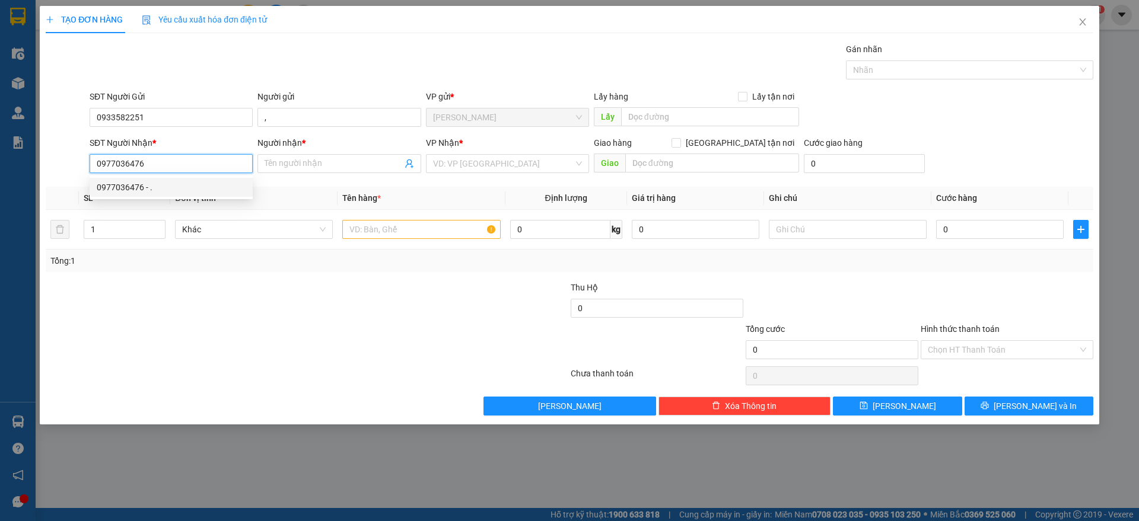
checkbox input "true"
type input "76 [PERSON_NAME], THỦ THIÊM THỦ ĐỨC"
type input "200.000"
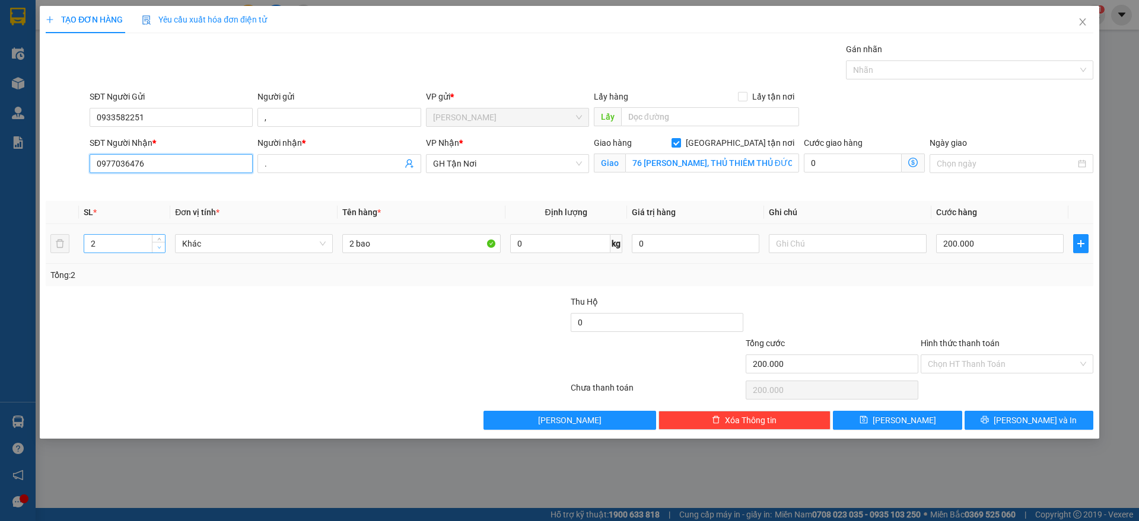
type input "0977036476"
type input "1"
click at [159, 246] on icon "down" at bounding box center [159, 248] width 4 height 4
drag, startPoint x: 355, startPoint y: 247, endPoint x: 297, endPoint y: 244, distance: 58.2
click at [297, 244] on tr "1 Khác 2 bao 0 kg 0 200.000" at bounding box center [569, 244] width 1047 height 40
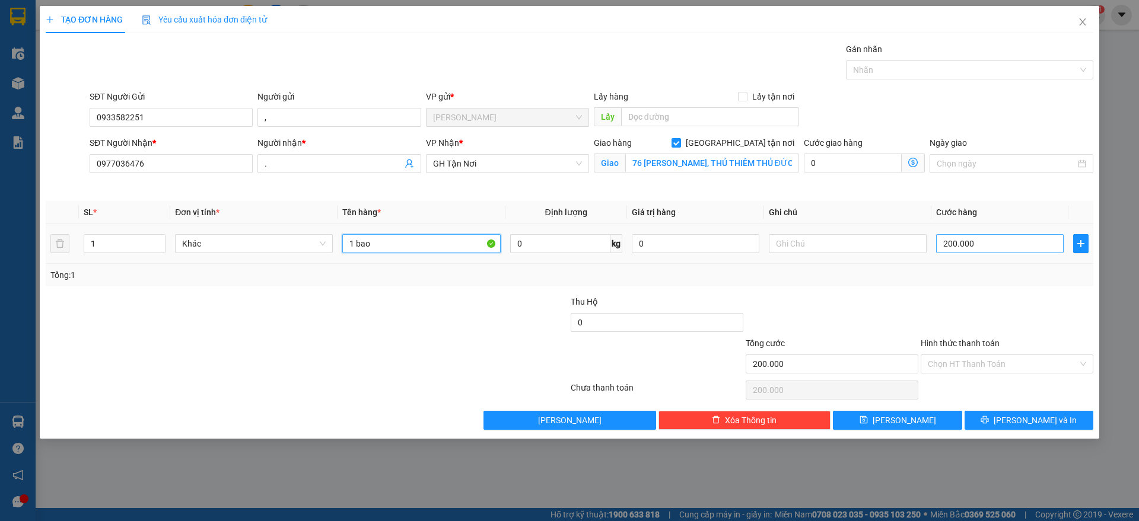
type input "1 bao"
click at [1007, 248] on input "200.000" at bounding box center [1000, 243] width 128 height 19
type input "1"
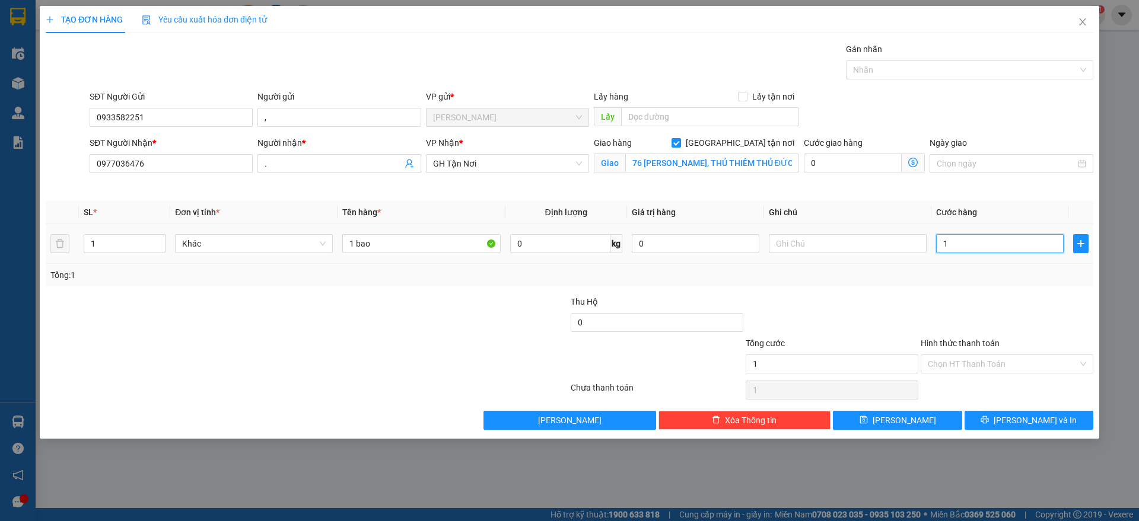
type input "12"
type input "120"
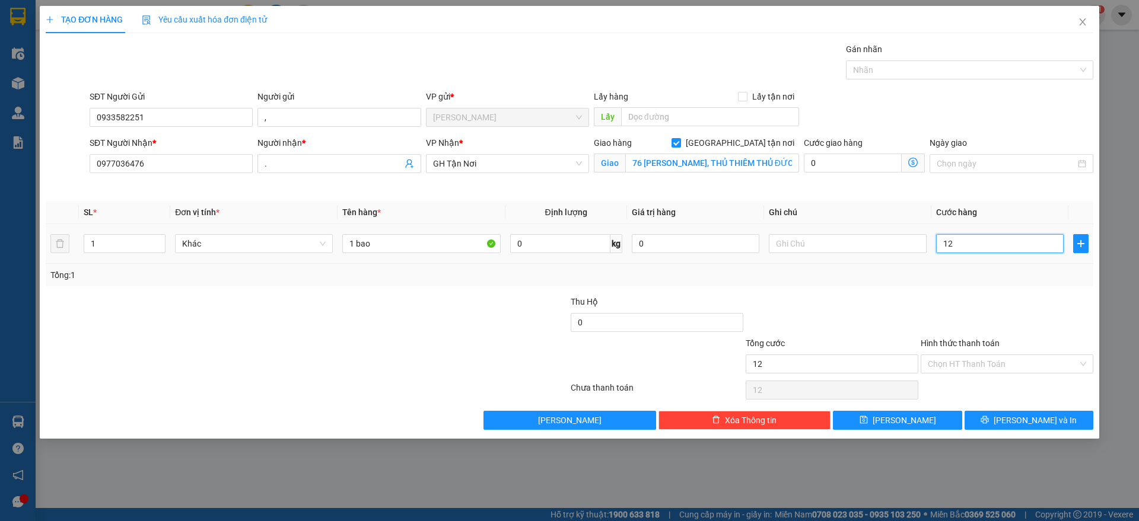
type input "120"
type input "1.200"
type input "12.000"
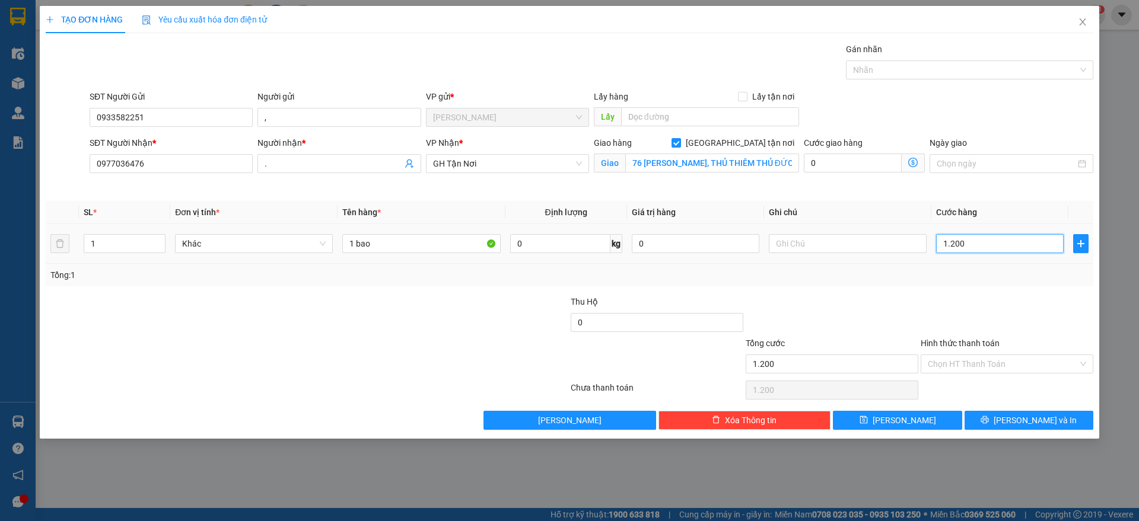
type input "12.000"
type input "120.000"
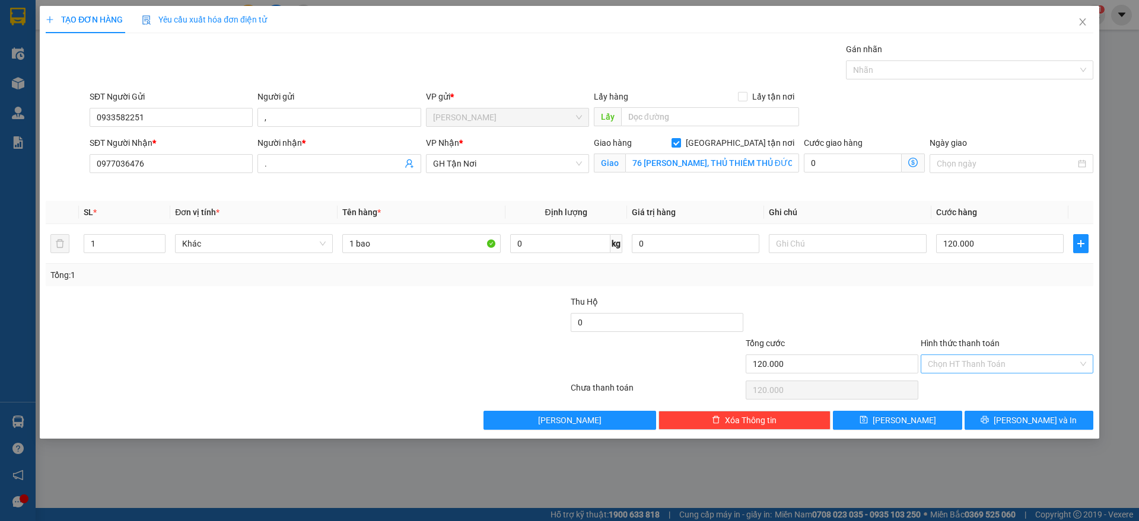
click at [1001, 370] on input "Hình thức thanh toán" at bounding box center [1003, 364] width 150 height 18
click at [986, 388] on div "Tại văn phòng" at bounding box center [1007, 387] width 158 height 13
type input "0"
click at [1002, 413] on button "[PERSON_NAME] và In" at bounding box center [1028, 420] width 129 height 19
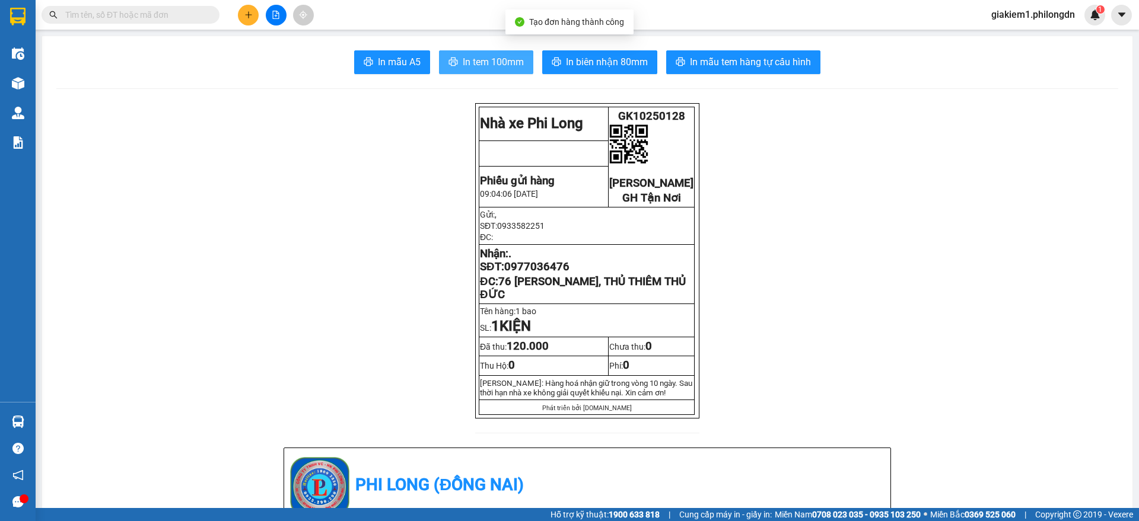
click at [495, 57] on span "In tem 100mm" at bounding box center [493, 62] width 61 height 15
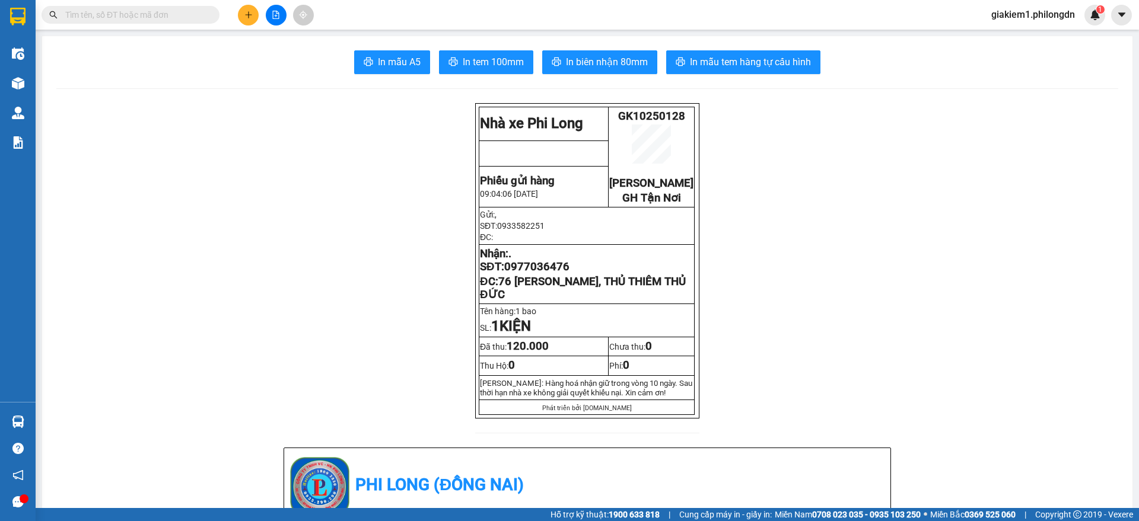
drag, startPoint x: 565, startPoint y: 314, endPoint x: 499, endPoint y: 301, distance: 67.6
click at [499, 301] on p "ĐC: 76 [PERSON_NAME], THỦ THIÊM THỦ ĐỨC" at bounding box center [587, 288] width 214 height 26
drag, startPoint x: 495, startPoint y: 298, endPoint x: 580, endPoint y: 316, distance: 87.2
click at [580, 301] on p "ĐC: 76 [PERSON_NAME], THỦ THIÊM THỦ ĐỨC" at bounding box center [587, 288] width 214 height 26
copy span "76 [PERSON_NAME], THỦ THIÊM THỦ ĐỨC"
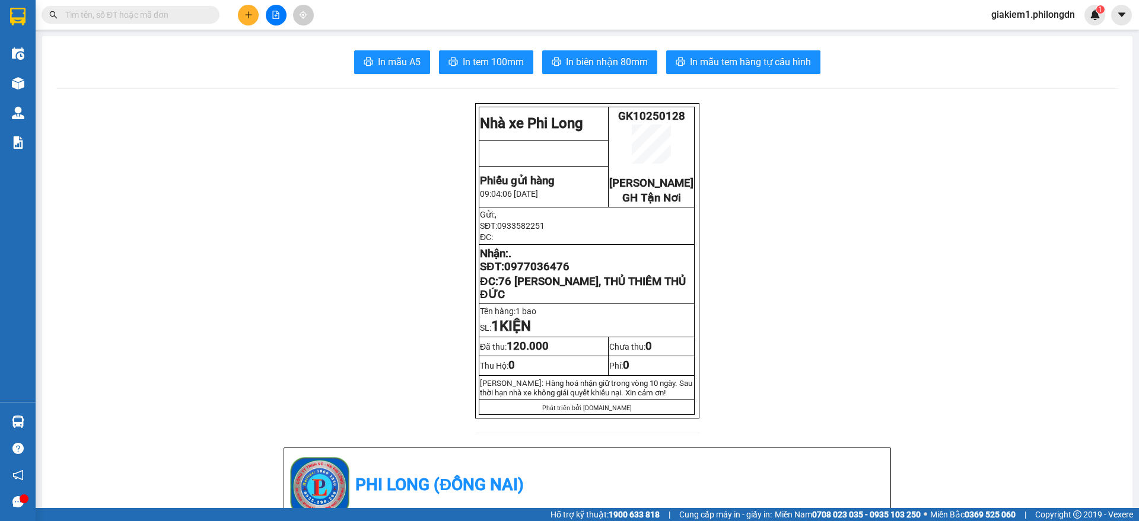
click at [537, 273] on span "0977036476" at bounding box center [536, 266] width 65 height 13
copy span "0977036476"
click at [247, 14] on icon "plus" at bounding box center [248, 15] width 8 height 8
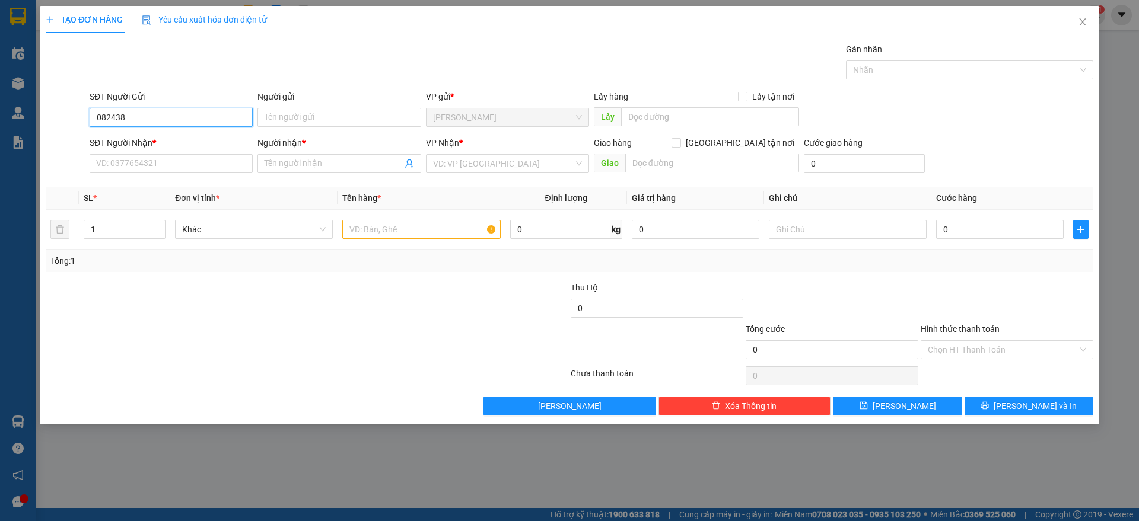
type input "0824381"
click at [136, 120] on input "0824381" at bounding box center [171, 117] width 163 height 19
click at [166, 160] on input "SĐT Người Nhận *" at bounding box center [171, 163] width 163 height 19
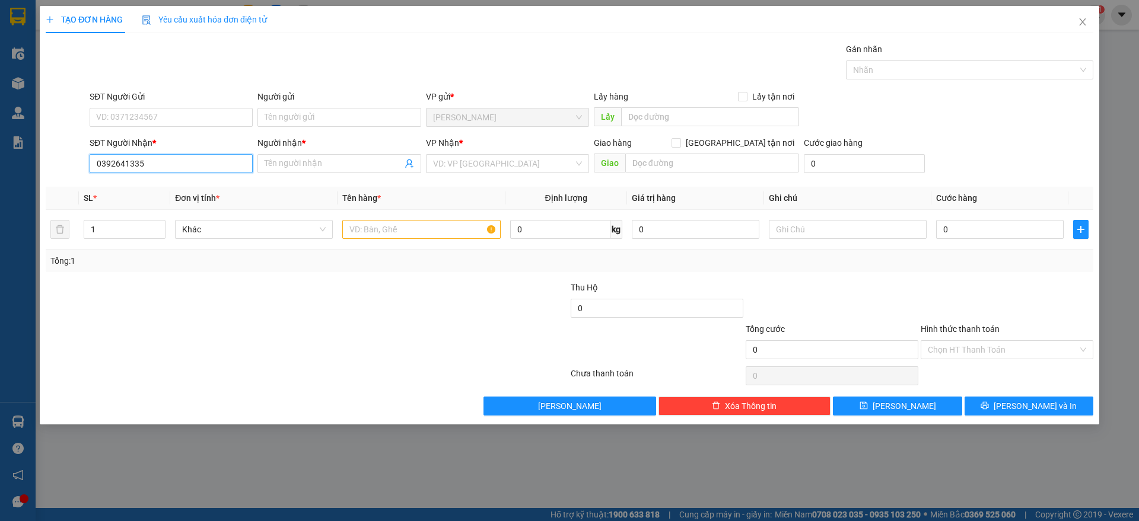
click at [160, 164] on input "0392641335" at bounding box center [171, 163] width 163 height 19
type input "0392641335"
click at [314, 163] on input "Người nhận *" at bounding box center [333, 163] width 137 height 13
type input "."
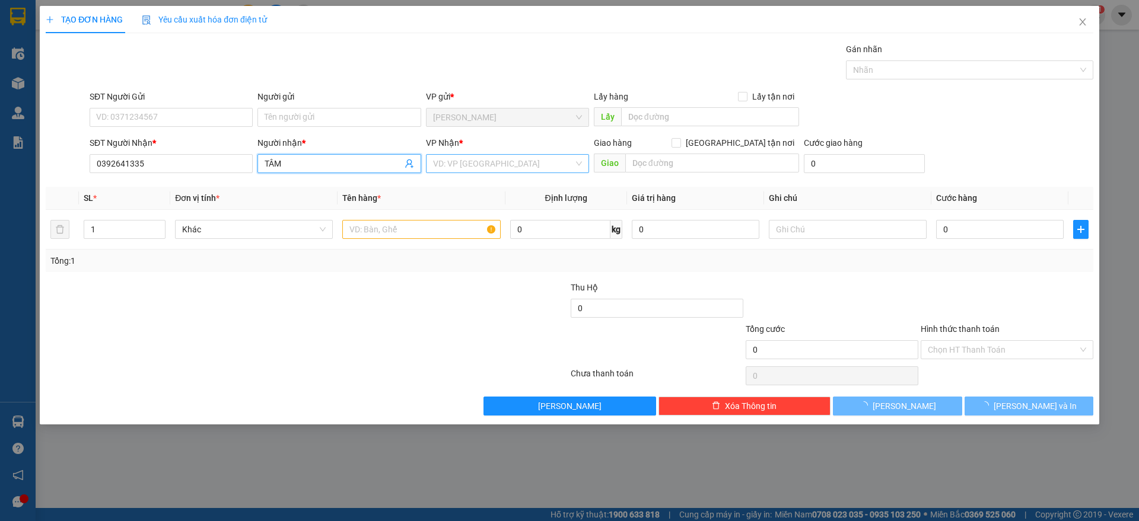
type input "TÂM"
click at [480, 155] on input "search" at bounding box center [503, 164] width 141 height 18
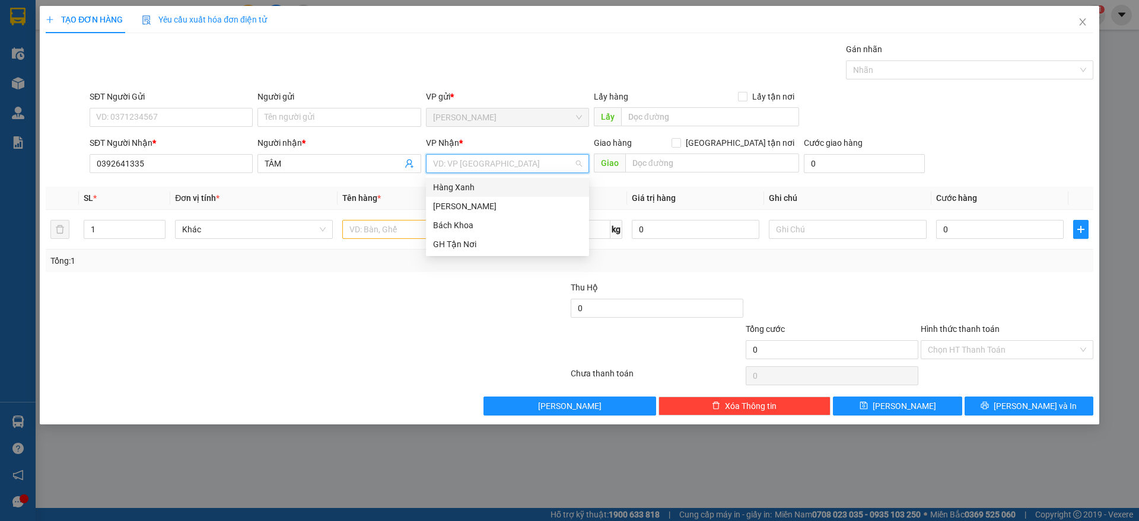
click at [480, 194] on div "Hàng Xanh" at bounding box center [507, 187] width 163 height 19
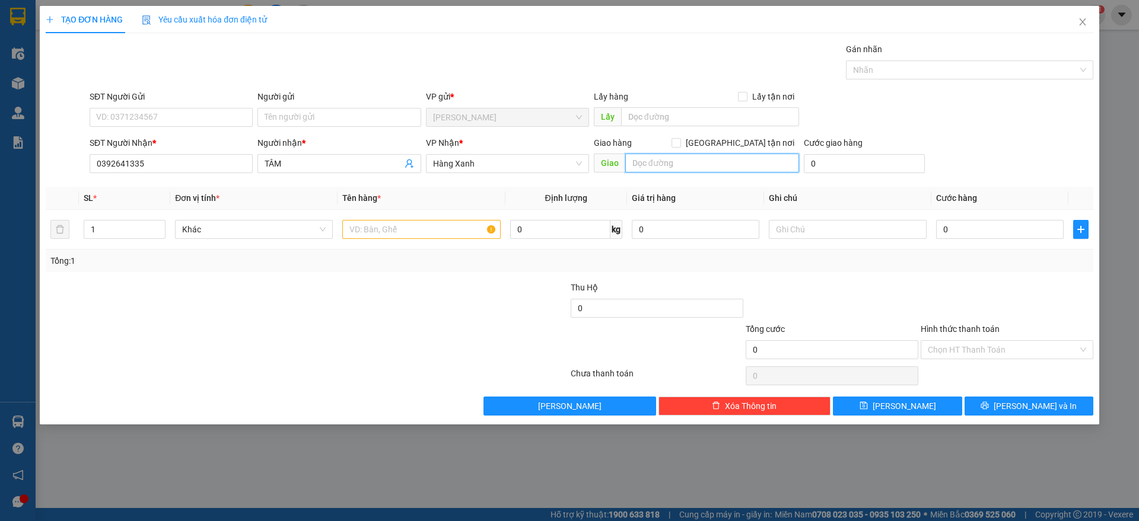
drag, startPoint x: 693, startPoint y: 161, endPoint x: 671, endPoint y: 171, distance: 23.4
click at [692, 161] on input "text" at bounding box center [712, 163] width 174 height 19
type input "HÀNG XANH"
click at [413, 234] on input "text" at bounding box center [421, 229] width 158 height 19
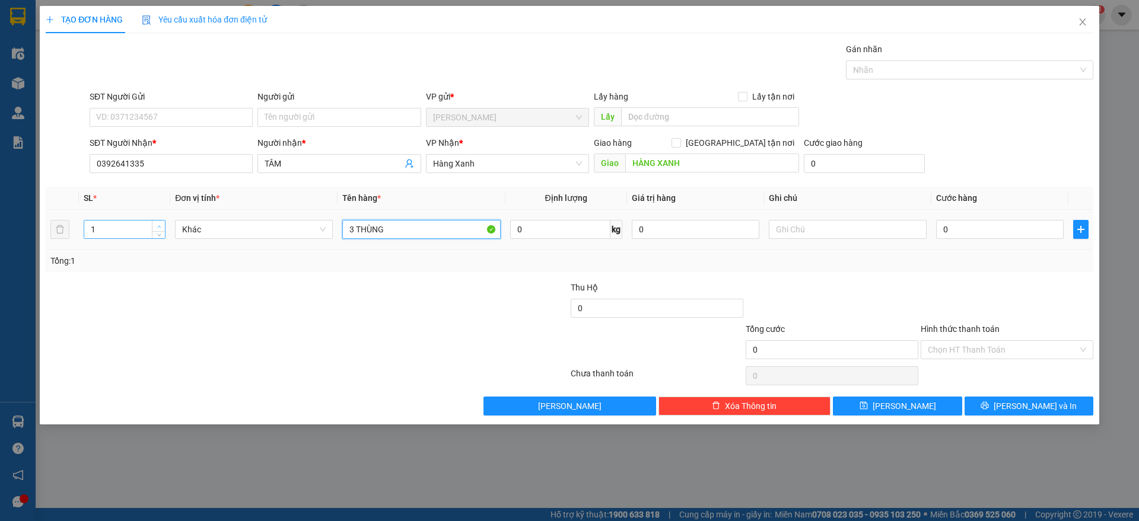
type input "3 THÙNG"
click at [158, 225] on icon "up" at bounding box center [159, 227] width 4 height 4
type input "3"
click at [158, 225] on icon "up" at bounding box center [159, 227] width 4 height 4
drag, startPoint x: 972, startPoint y: 233, endPoint x: 964, endPoint y: 232, distance: 7.2
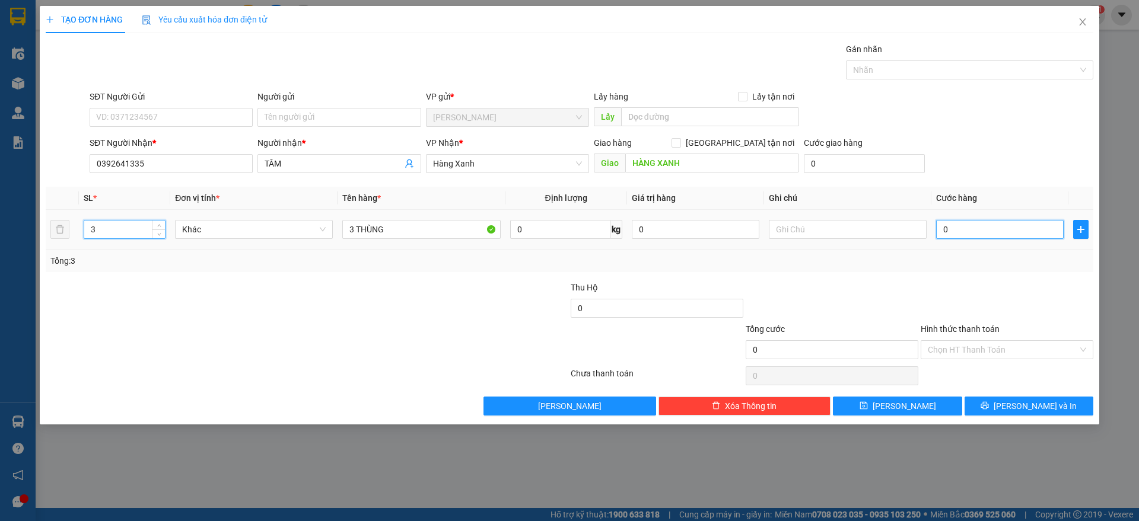
click at [972, 234] on input "0" at bounding box center [1000, 229] width 128 height 19
type input "1"
type input "12"
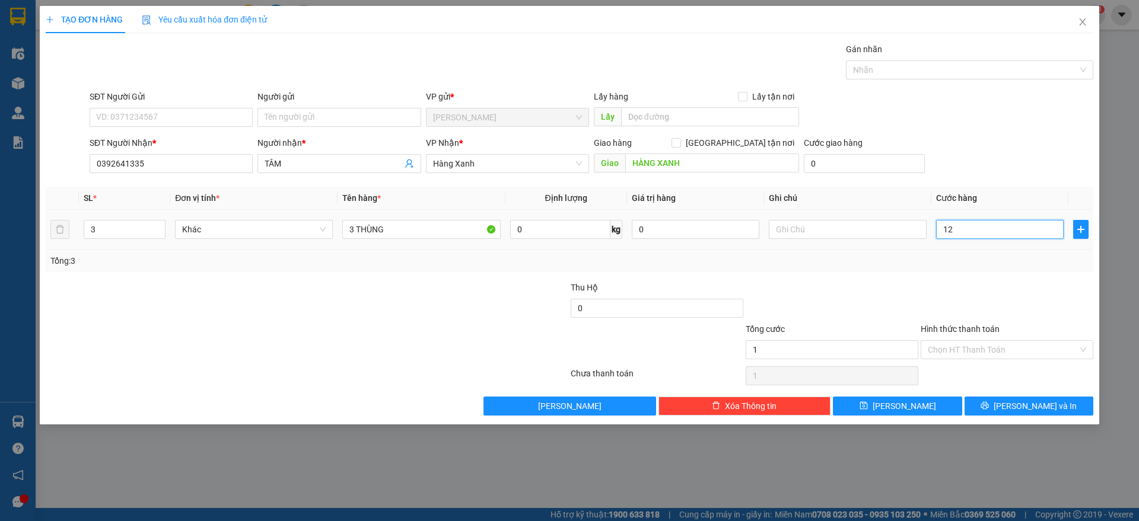
type input "12"
type input "120"
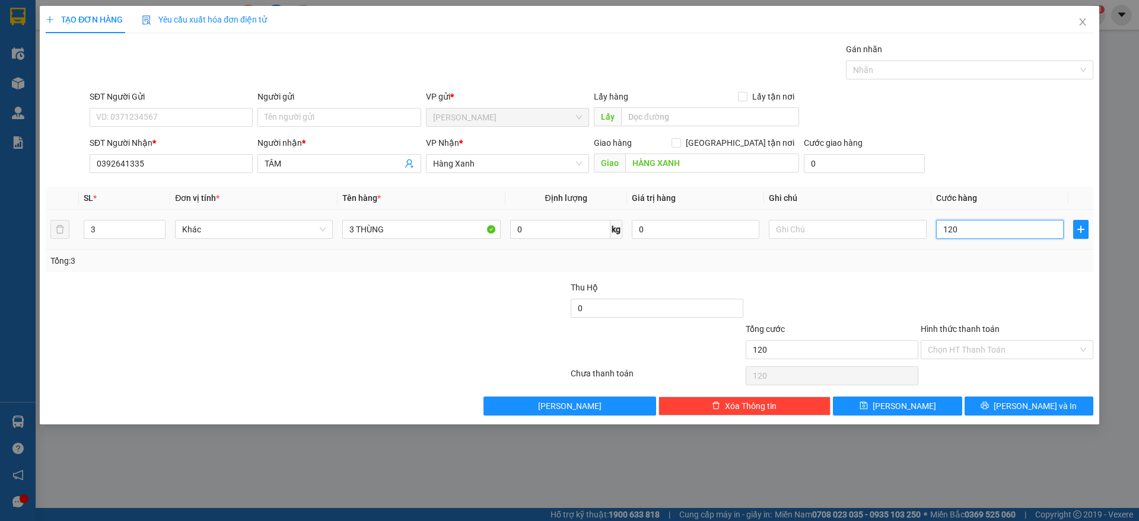
type input "1.200"
type input "12.000"
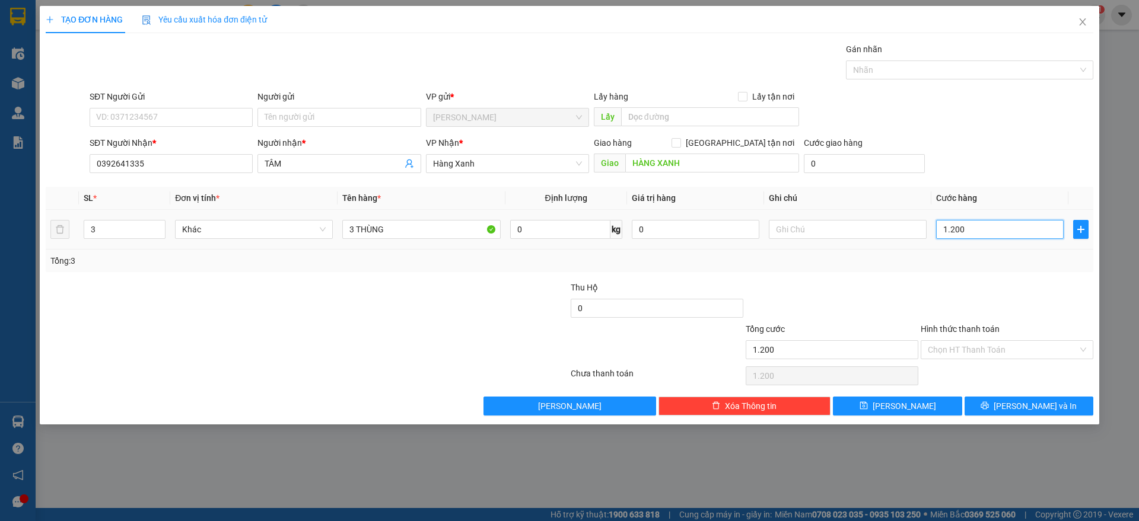
type input "12.000"
type input "120.000"
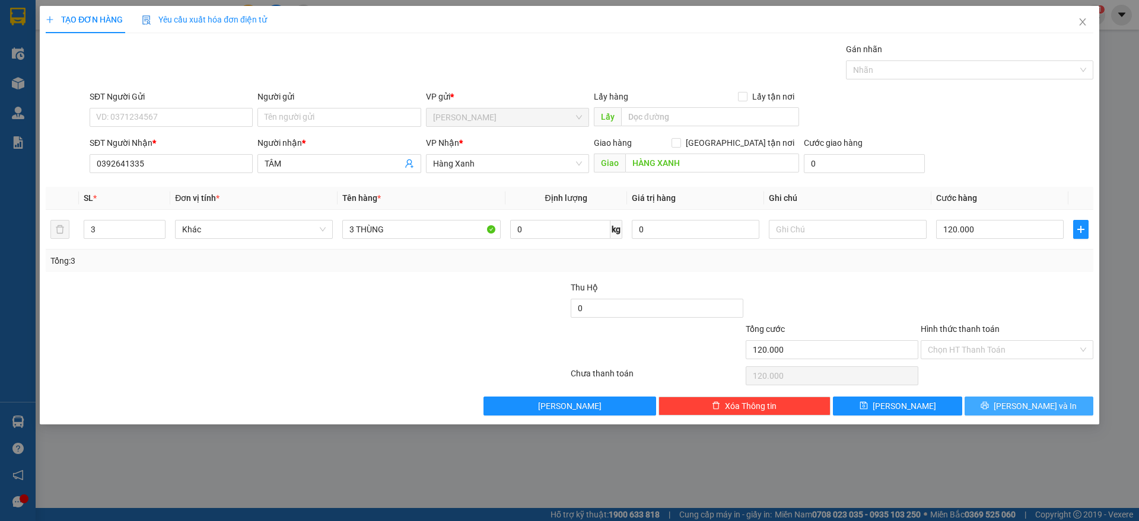
click at [989, 407] on icon "printer" at bounding box center [985, 406] width 8 height 8
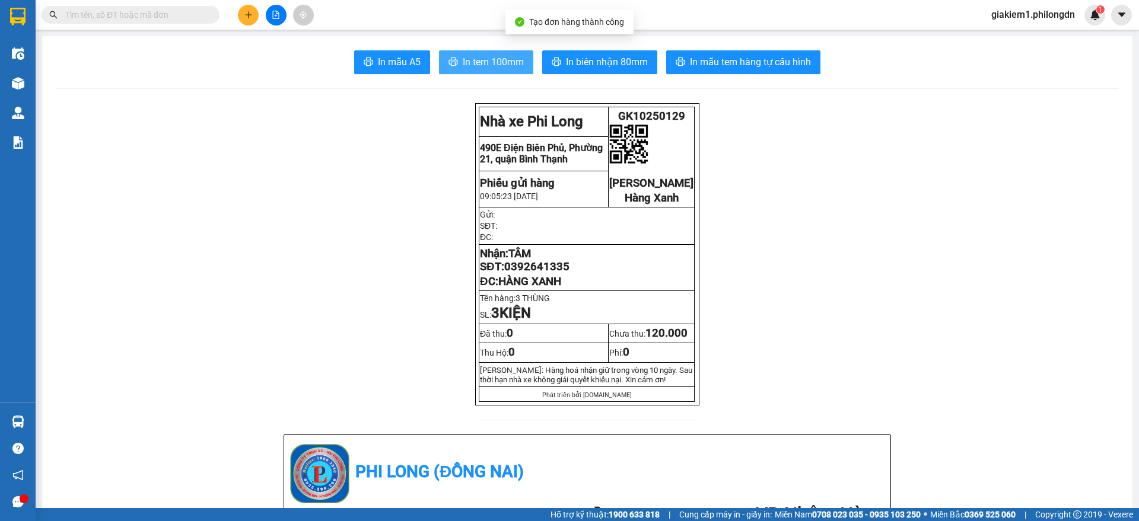
click at [488, 64] on span "In tem 100mm" at bounding box center [493, 62] width 61 height 15
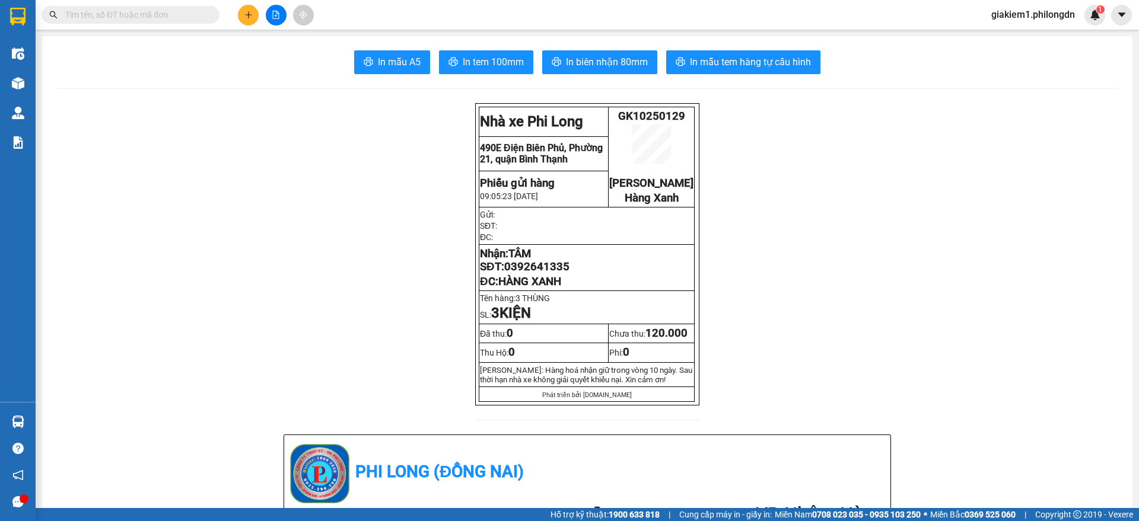
click at [539, 273] on span "0392641335" at bounding box center [536, 266] width 65 height 13
copy span "0392641335"
click at [243, 9] on button at bounding box center [248, 15] width 21 height 21
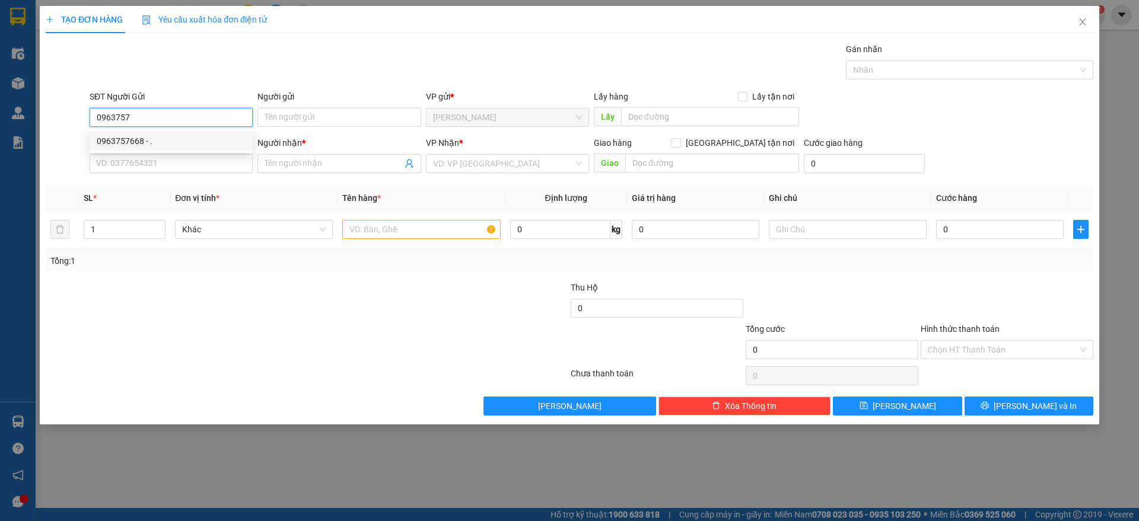
click at [158, 137] on div "0963757668 - ." at bounding box center [171, 141] width 149 height 13
type input "0963757668"
type input "."
type input "0908013070"
type input "BÁCH KHOA"
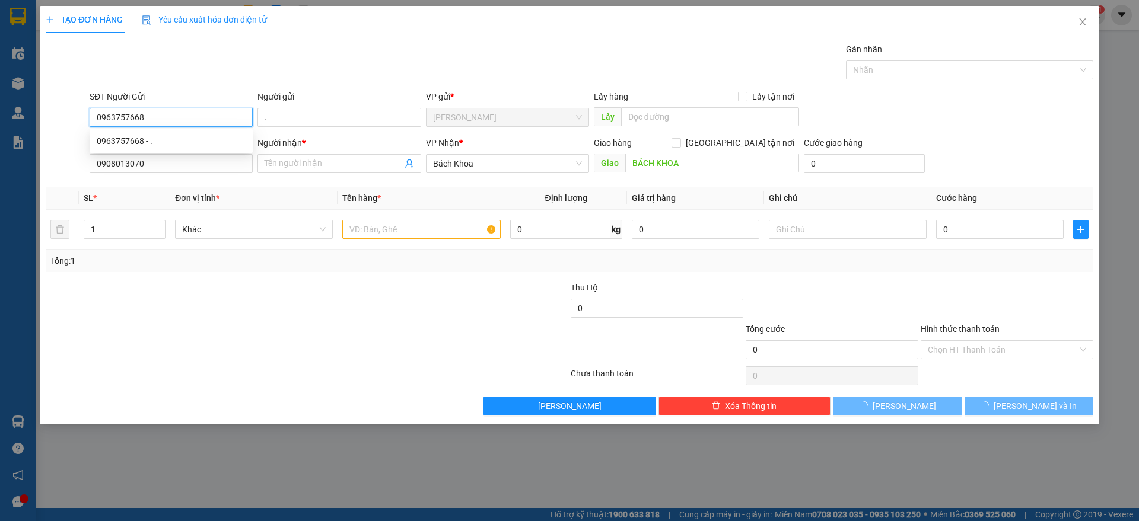
type input "200.000"
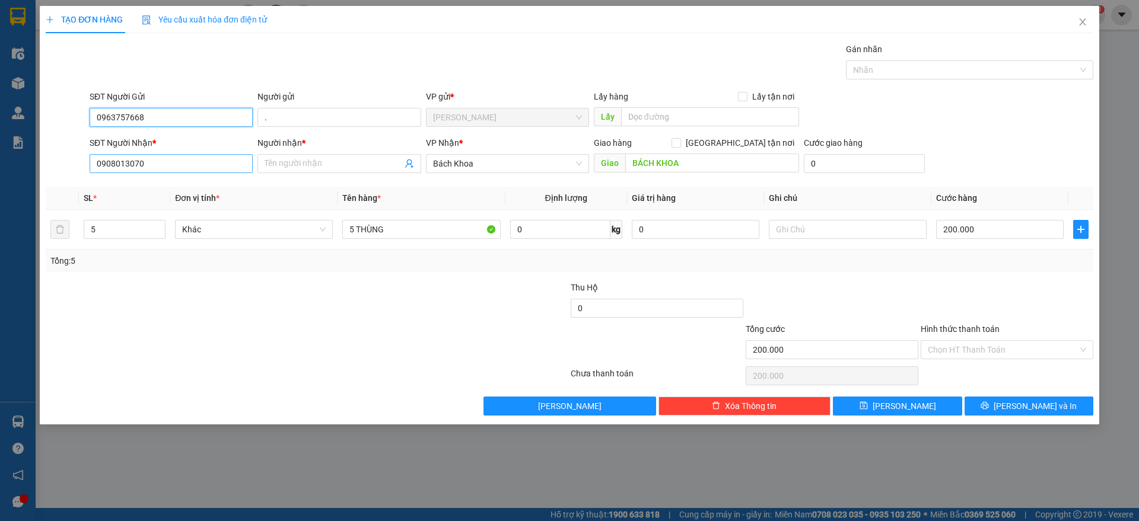
type input "0963757668"
click at [148, 156] on input "0908013070" at bounding box center [171, 163] width 163 height 19
click at [180, 189] on div "0845659398 - [GEOGRAPHIC_DATA]" at bounding box center [171, 187] width 149 height 13
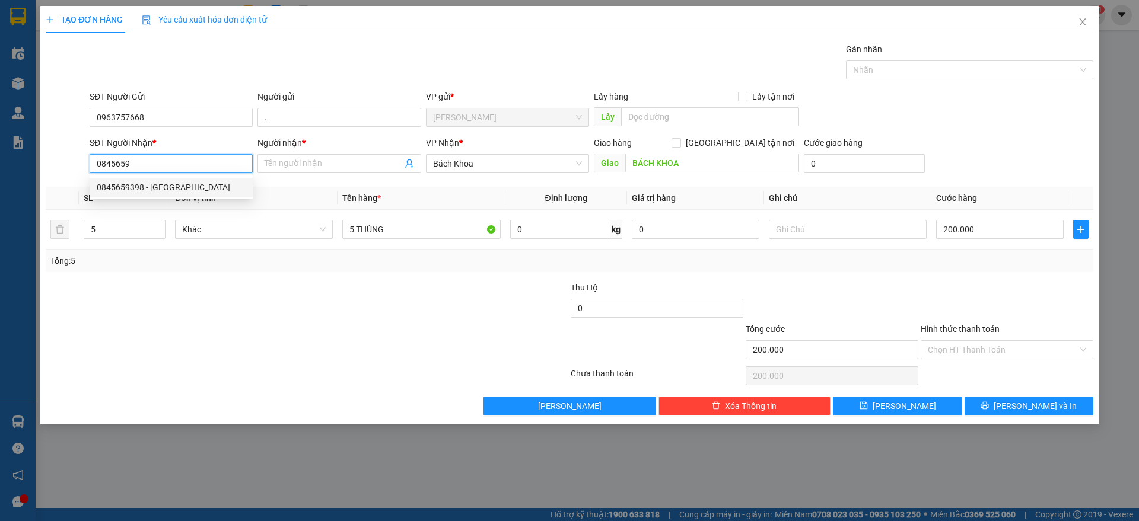
type input "0845659398"
type input "ĐỨC ANH"
checkbox input "true"
type input "121 ĐƯỜNG 30, [GEOGRAPHIC_DATA]"
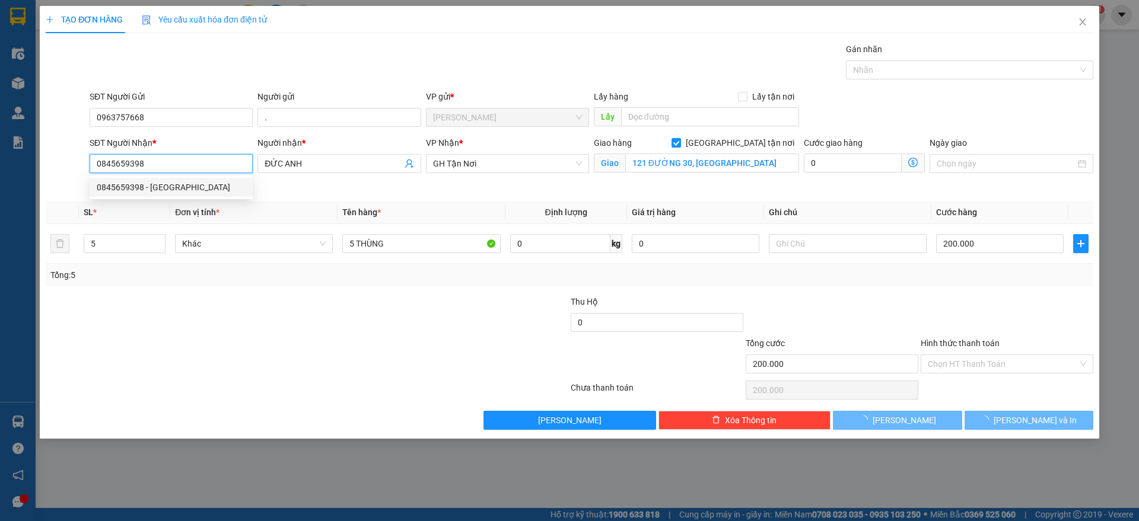
type input "80.000"
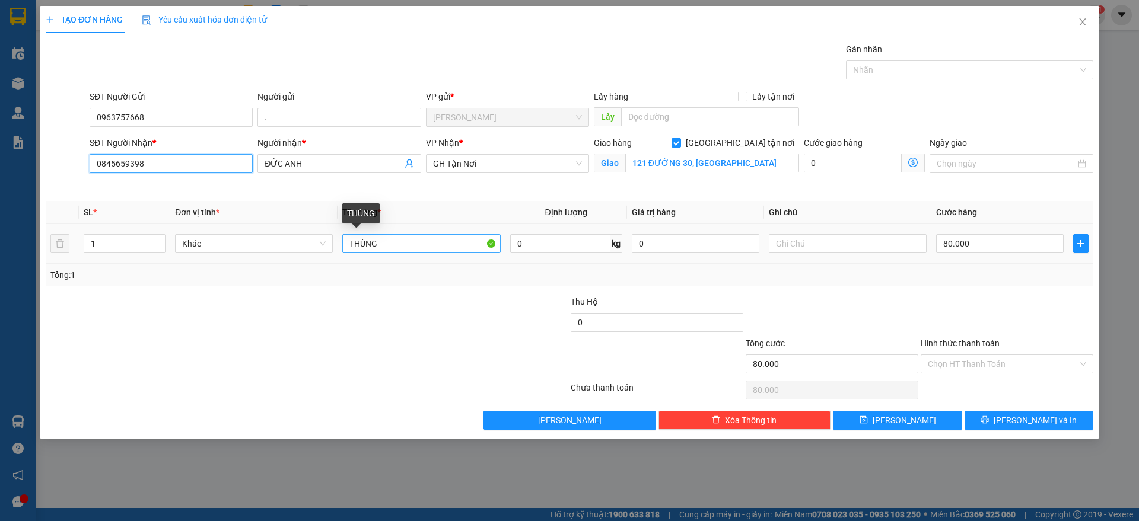
type input "0845659398"
click at [423, 249] on input "THÙNG" at bounding box center [421, 243] width 158 height 19
type input "H"
type input "THÙNG"
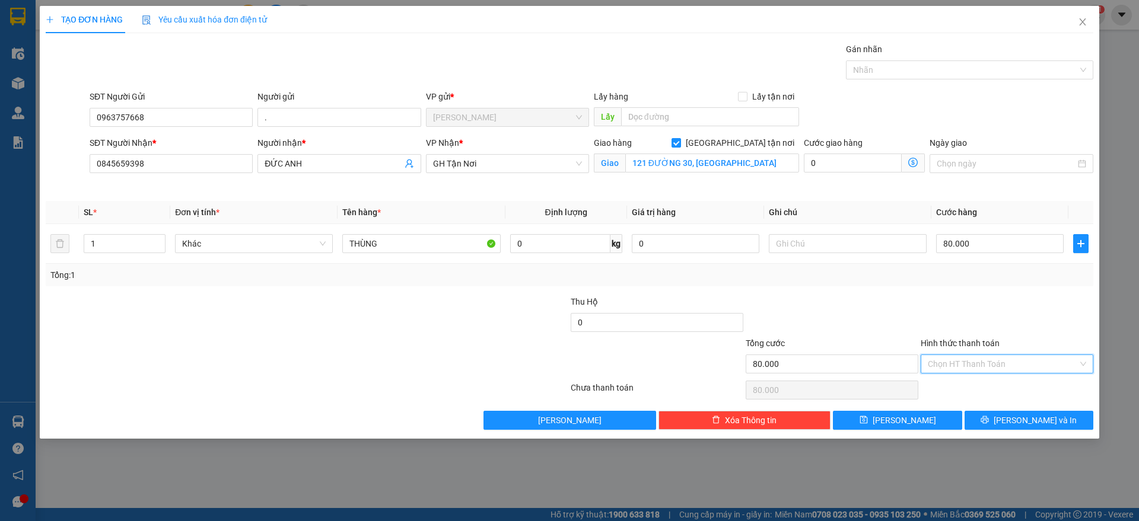
click at [992, 358] on input "Hình thức thanh toán" at bounding box center [1003, 364] width 150 height 18
click at [989, 379] on div "Tại văn phòng" at bounding box center [1007, 387] width 173 height 19
type input "0"
click at [1028, 419] on span "[PERSON_NAME] và In" at bounding box center [1034, 420] width 83 height 13
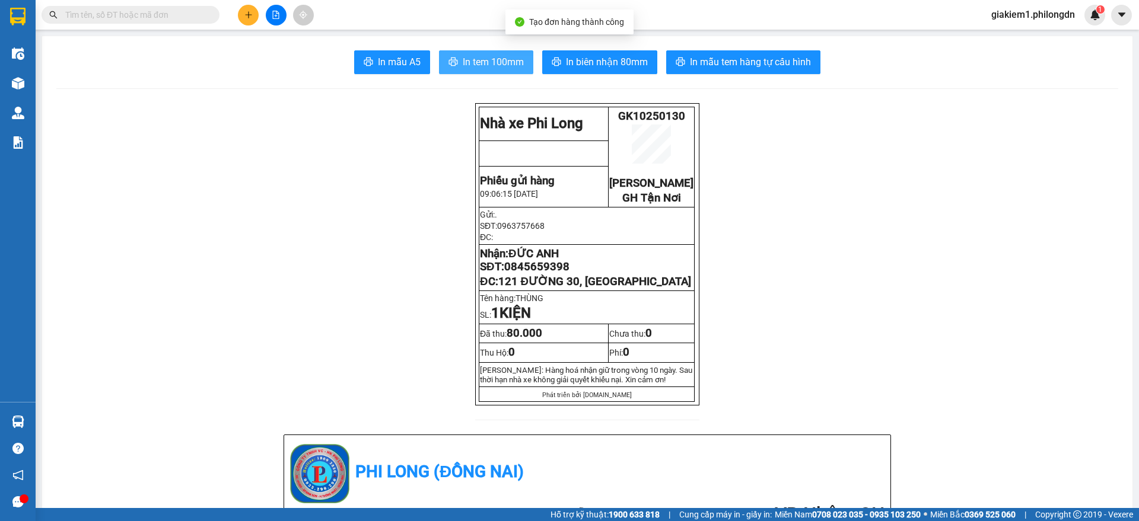
click at [495, 67] on span "In tem 100mm" at bounding box center [493, 62] width 61 height 15
click at [534, 273] on span "0845659398" at bounding box center [536, 266] width 65 height 13
copy span "0845659398"
